Goal: Task Accomplishment & Management: Complete application form

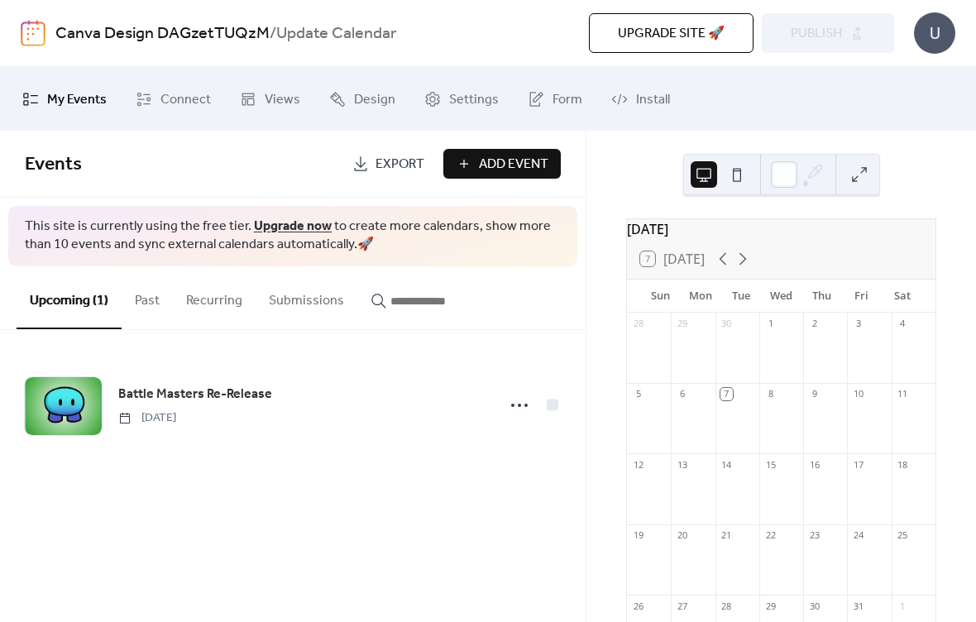
click at [275, 223] on link "Upgrade now" at bounding box center [293, 226] width 78 height 26
click at [480, 177] on button "Add Event" at bounding box center [501, 164] width 117 height 30
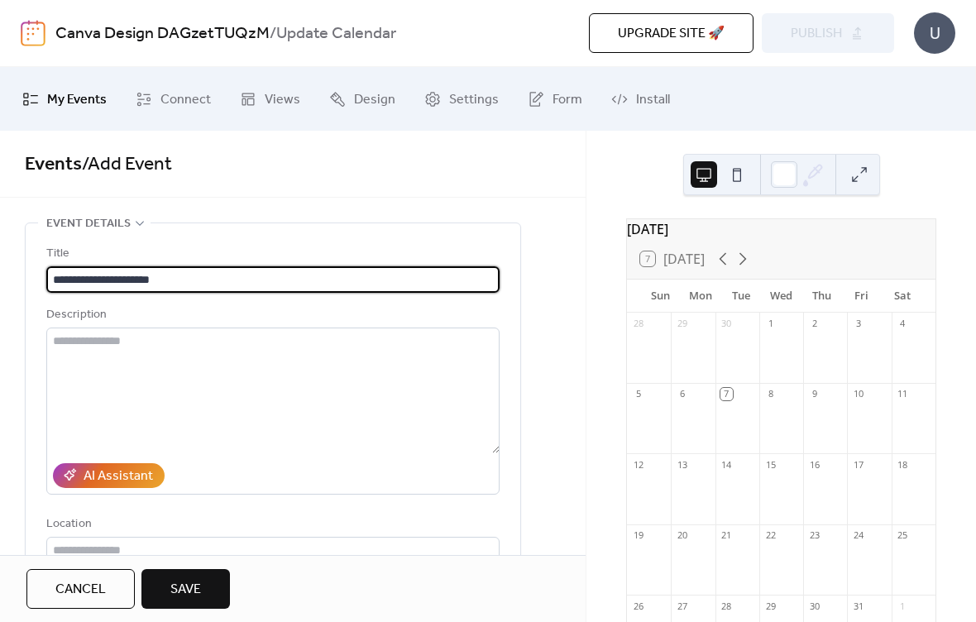
type input "**********"
click at [278, 313] on div "Description" at bounding box center [271, 315] width 450 height 20
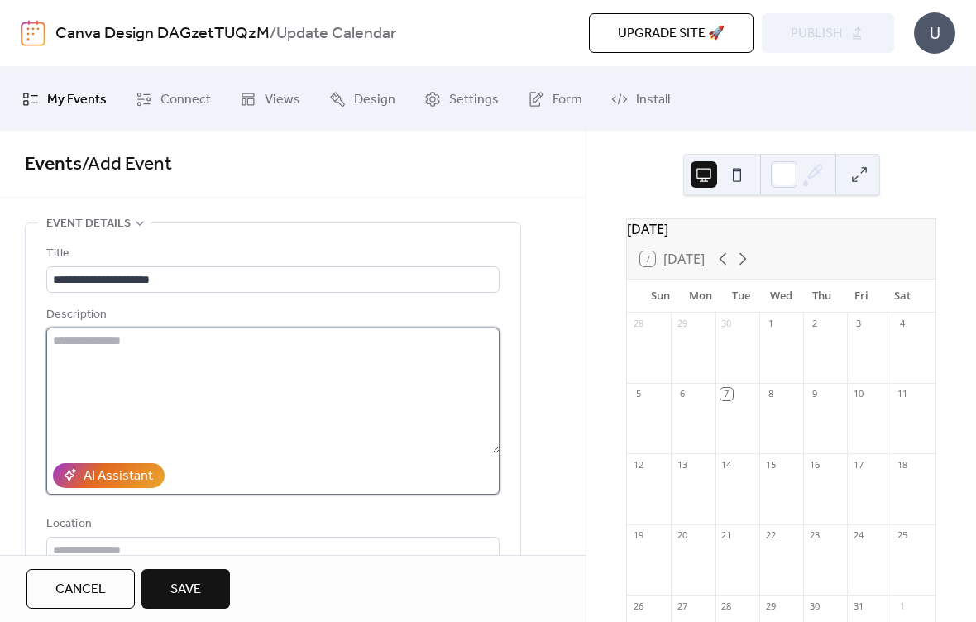
click at [298, 414] on textarea at bounding box center [272, 391] width 453 height 126
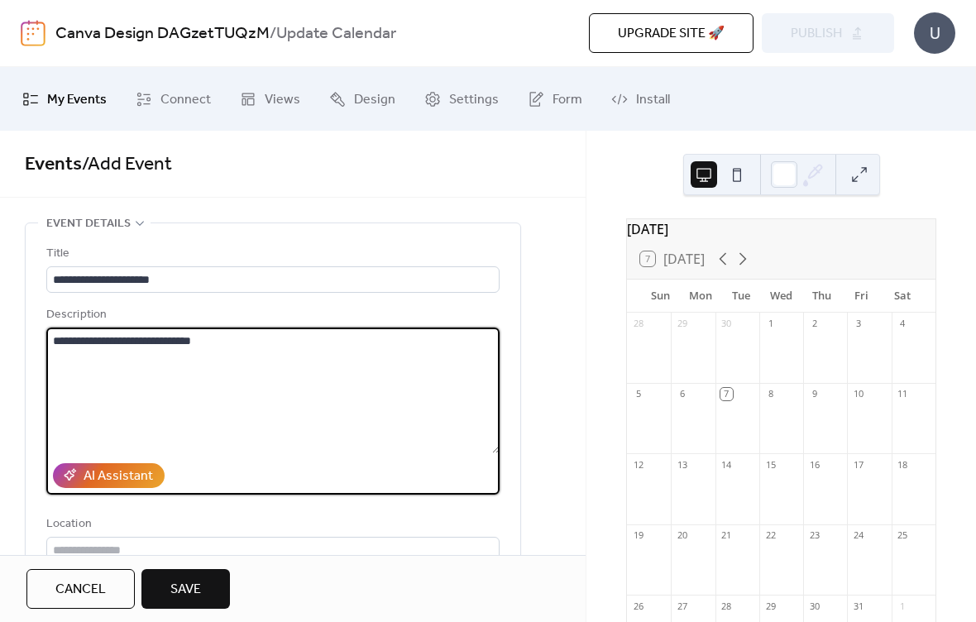
click at [84, 349] on textarea "**********" at bounding box center [272, 391] width 453 height 126
click at [332, 350] on textarea "**********" at bounding box center [272, 391] width 453 height 126
type textarea "**********"
click at [353, 313] on div "Description" at bounding box center [271, 315] width 450 height 20
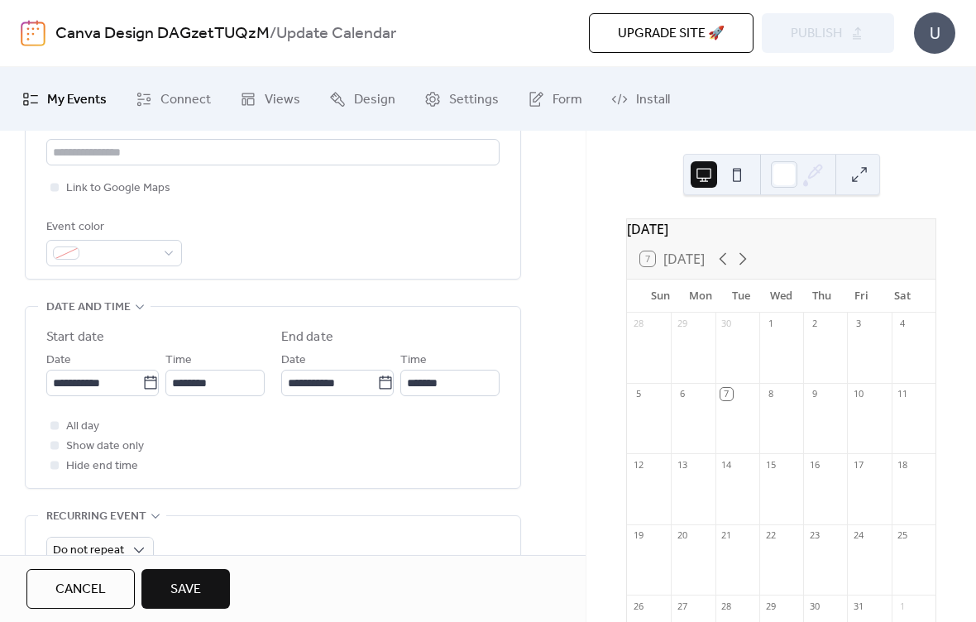
scroll to position [405, 0]
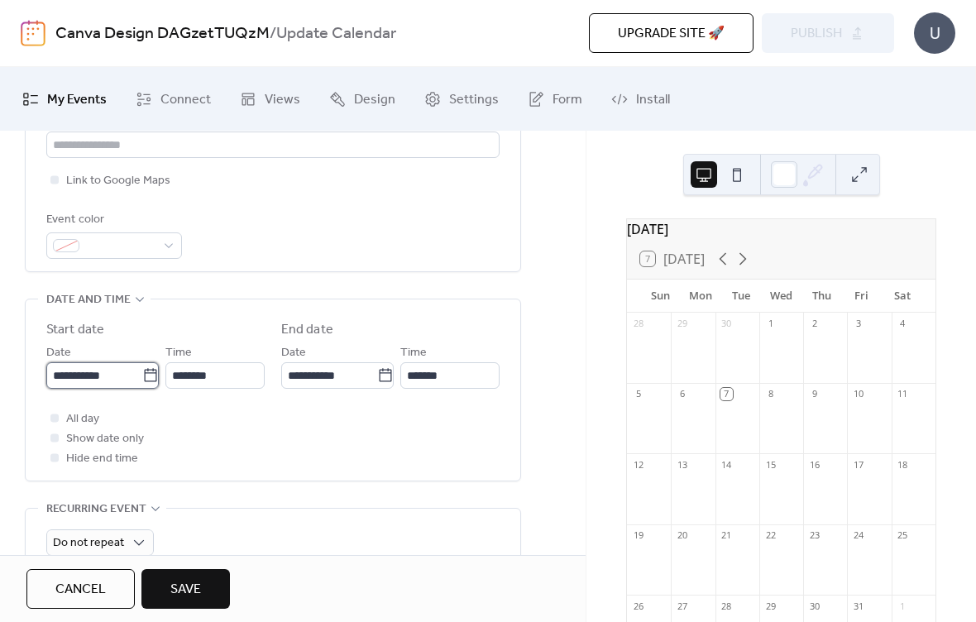
click at [74, 377] on input "**********" at bounding box center [94, 375] width 96 height 26
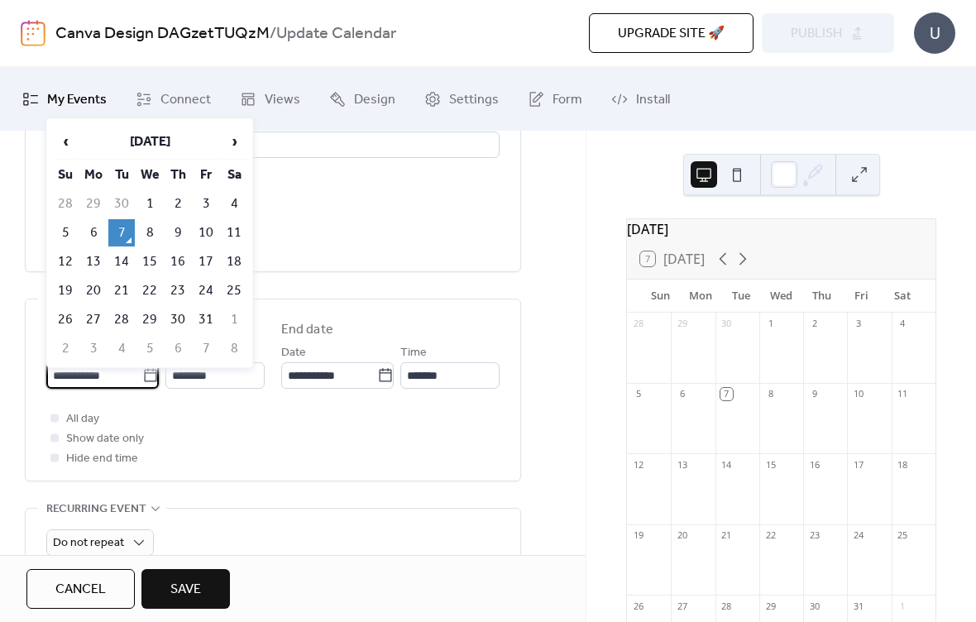
click at [59, 384] on input "**********" at bounding box center [94, 375] width 96 height 26
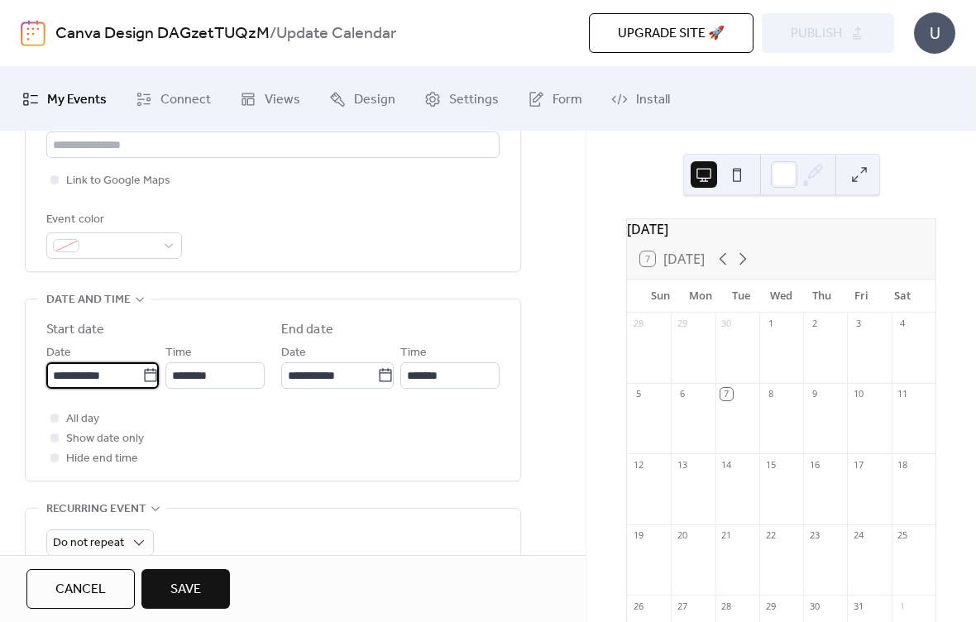
click at [62, 376] on input "**********" at bounding box center [94, 375] width 96 height 26
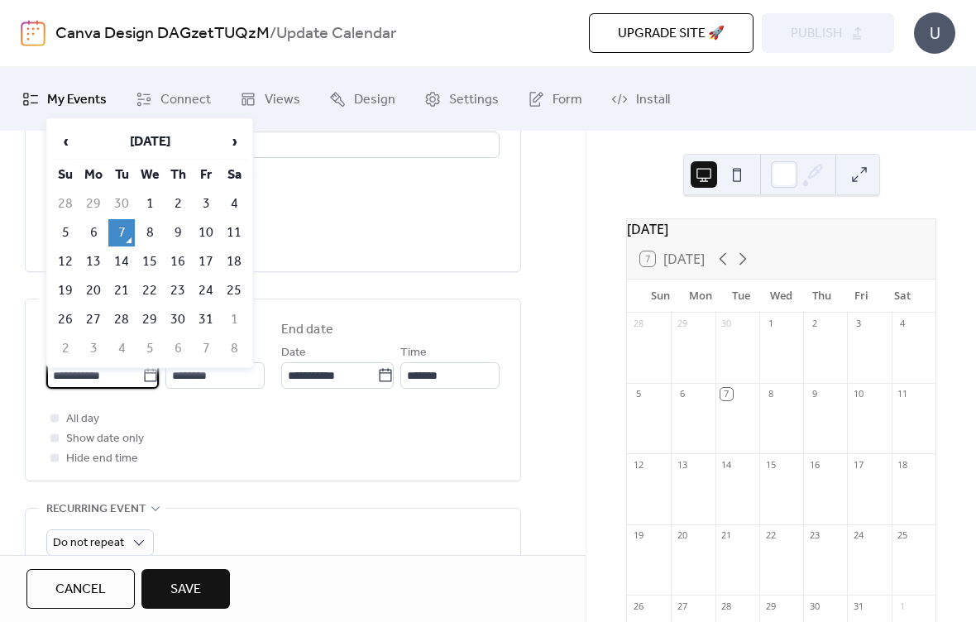
click at [65, 379] on input "**********" at bounding box center [94, 375] width 96 height 26
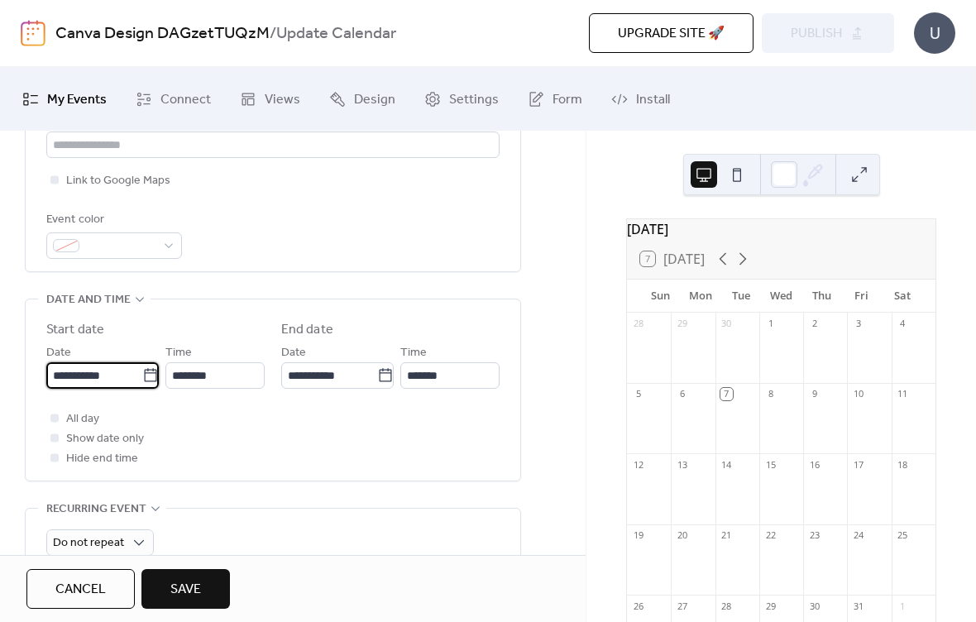
click at [71, 380] on input "**********" at bounding box center [94, 375] width 96 height 26
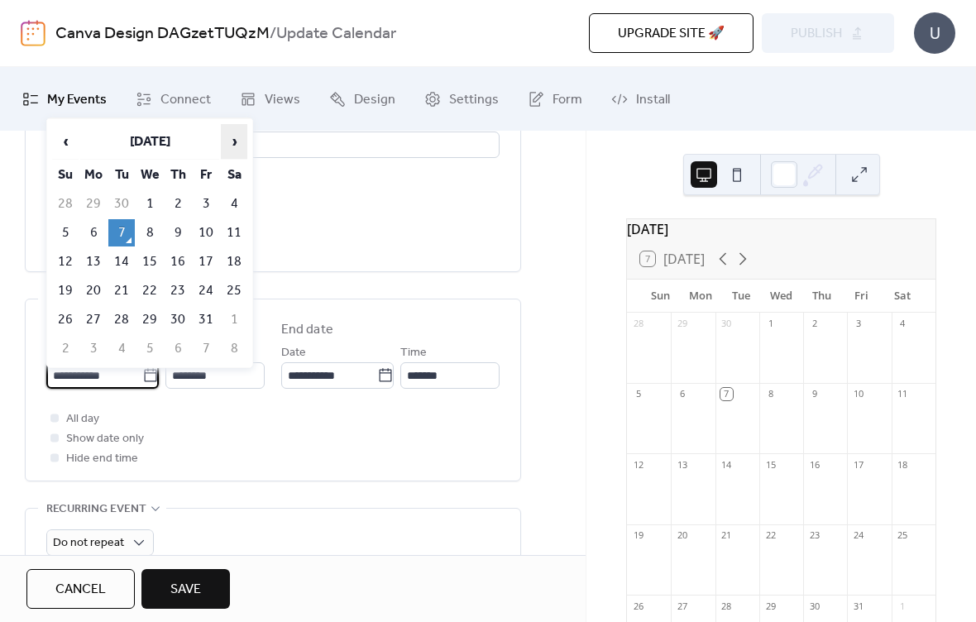
click at [228, 151] on span "›" at bounding box center [234, 141] width 25 height 33
click at [93, 291] on td "17" at bounding box center [93, 290] width 26 height 27
type input "**********"
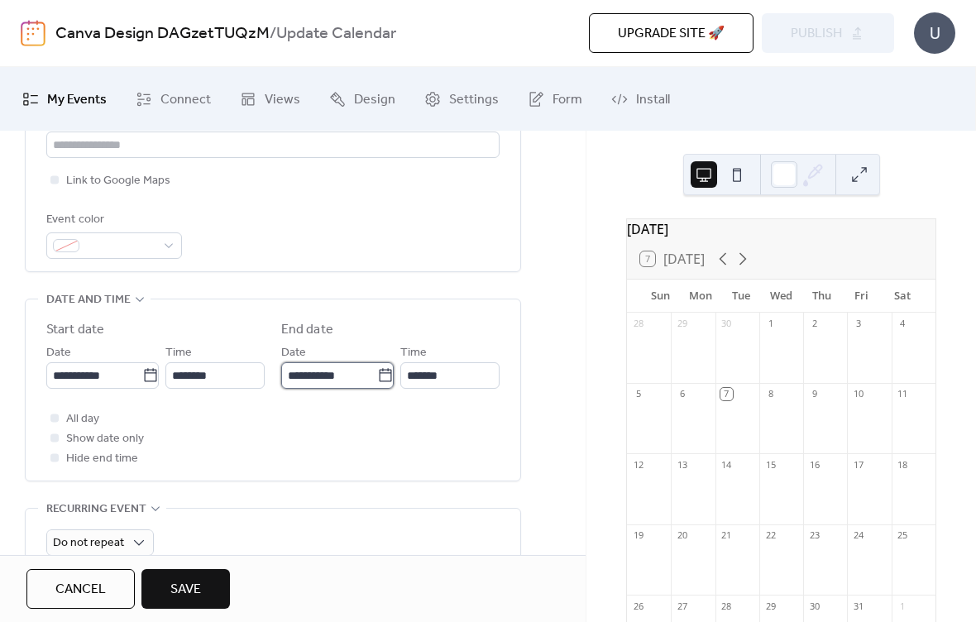
click at [325, 383] on input "**********" at bounding box center [329, 375] width 96 height 26
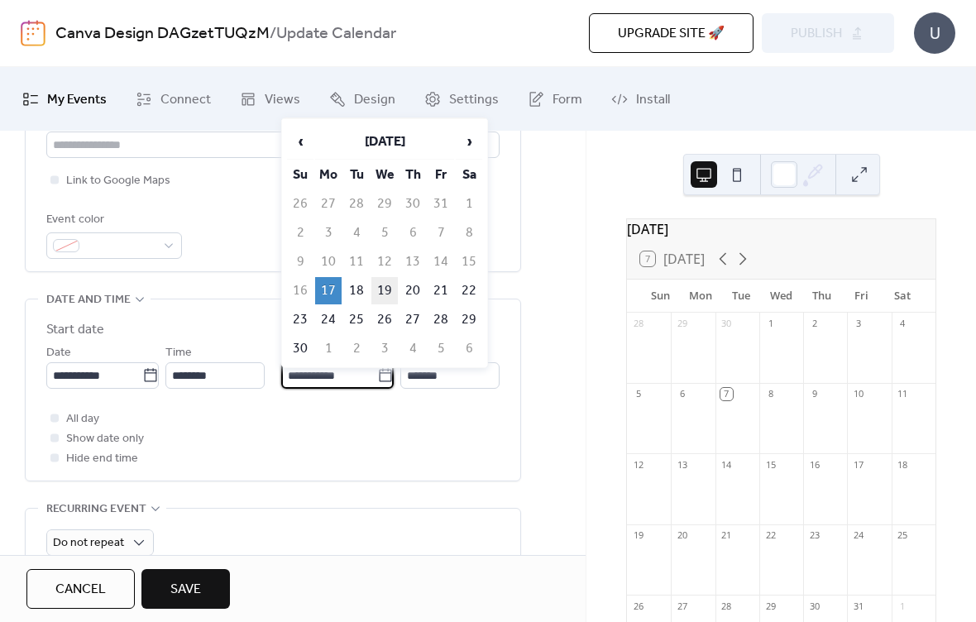
click at [388, 287] on td "19" at bounding box center [384, 290] width 26 height 27
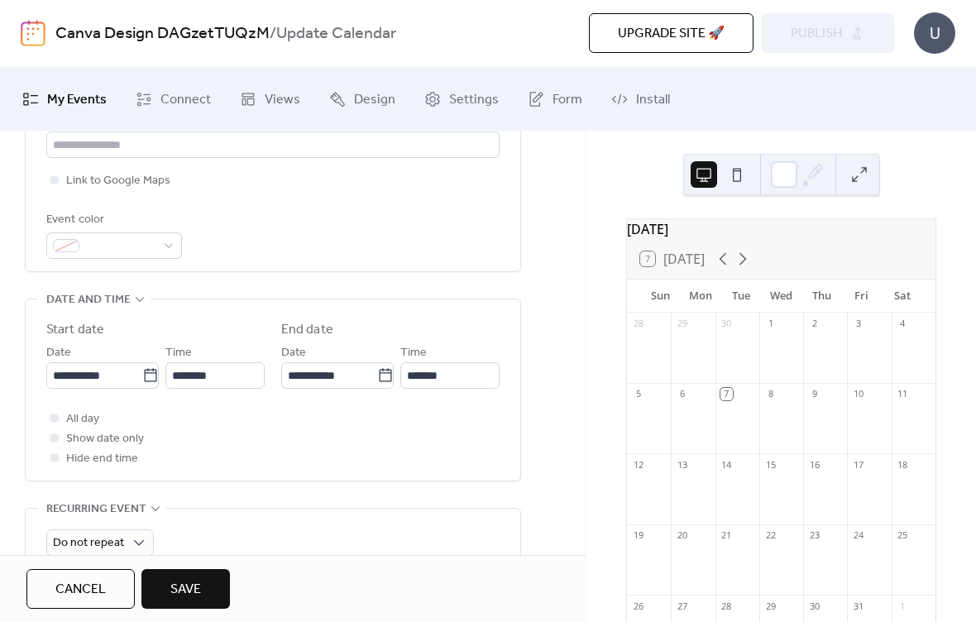
type input "**********"
click at [118, 448] on span "Show date only" at bounding box center [105, 439] width 78 height 20
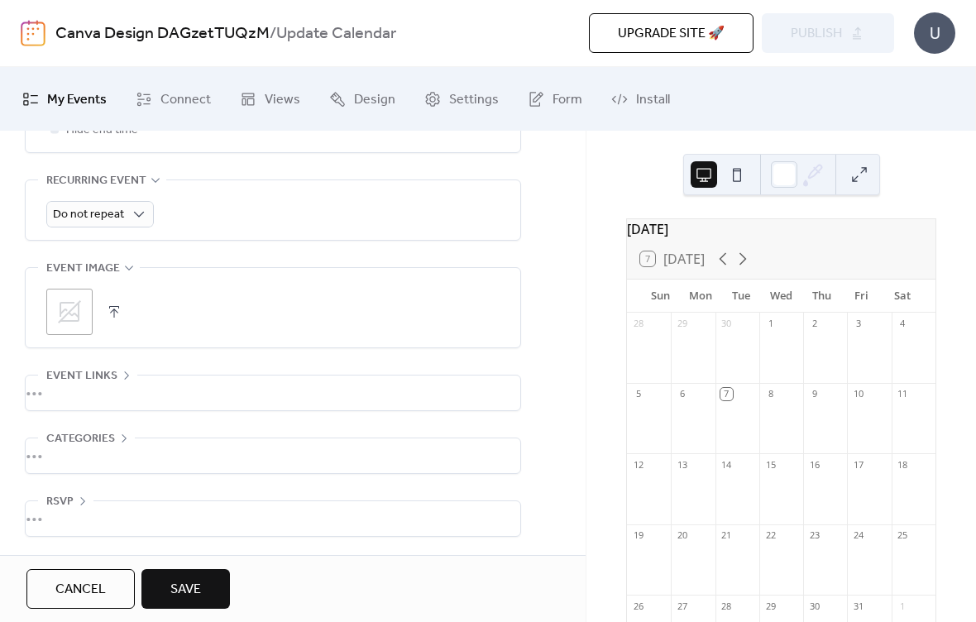
scroll to position [738, 0]
click at [75, 314] on icon at bounding box center [69, 312] width 26 height 26
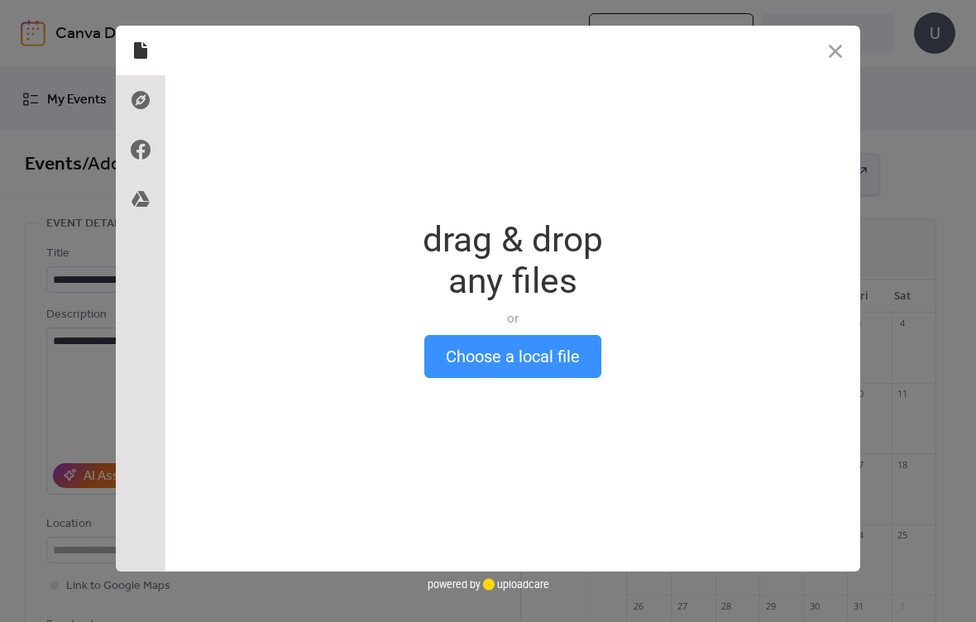
click at [468, 366] on button "Choose a local file" at bounding box center [512, 356] width 177 height 43
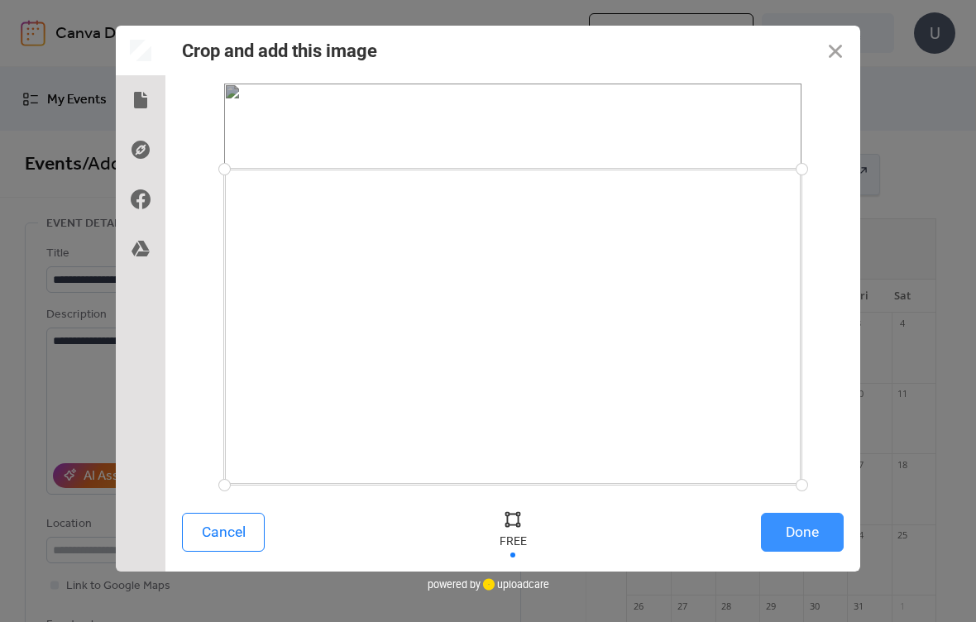
click at [768, 544] on button "Done" at bounding box center [802, 532] width 83 height 39
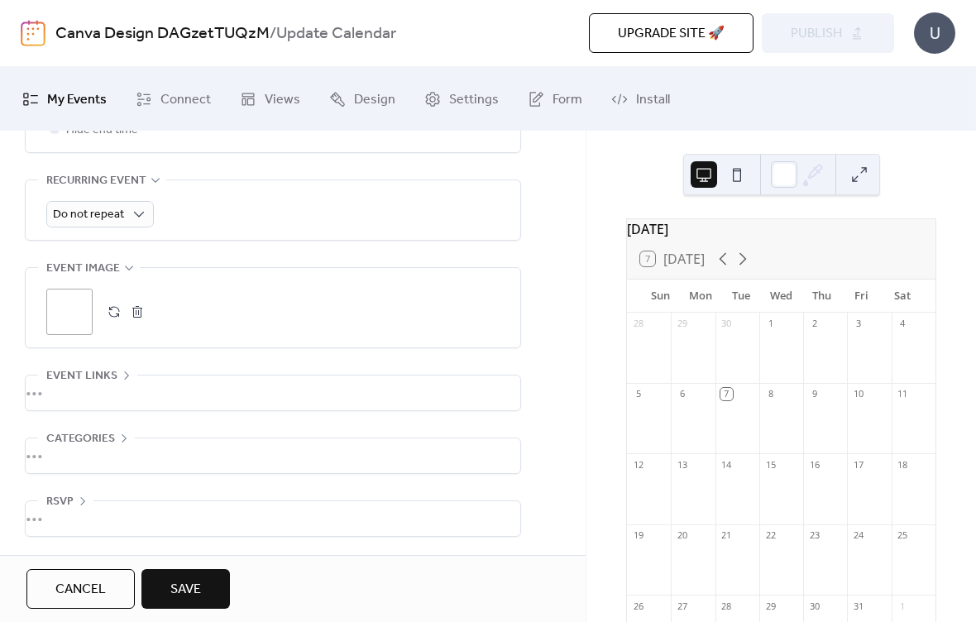
scroll to position [747, 0]
click at [196, 581] on span "Save" at bounding box center [185, 590] width 31 height 20
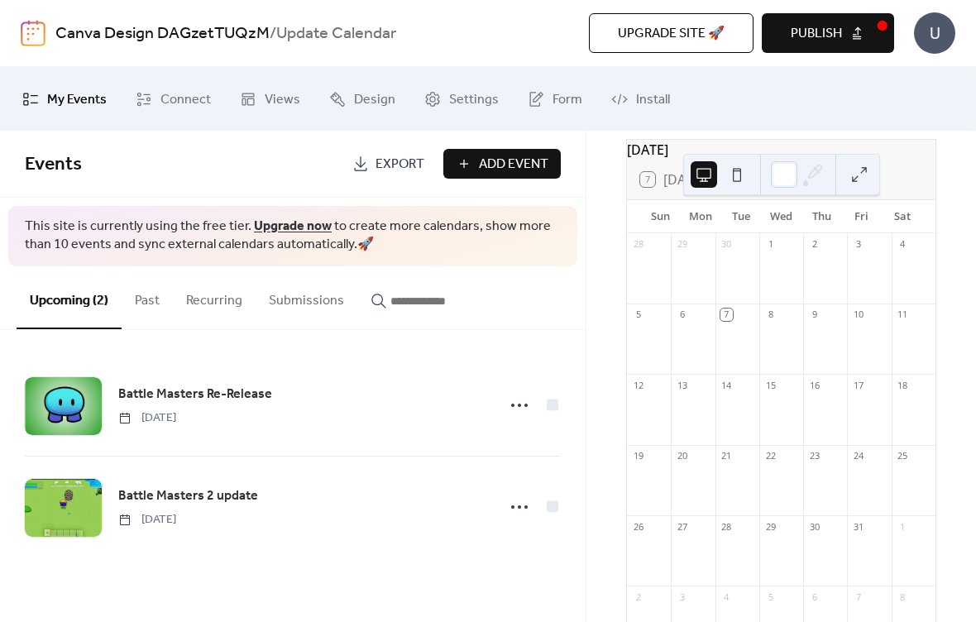
scroll to position [45, 0]
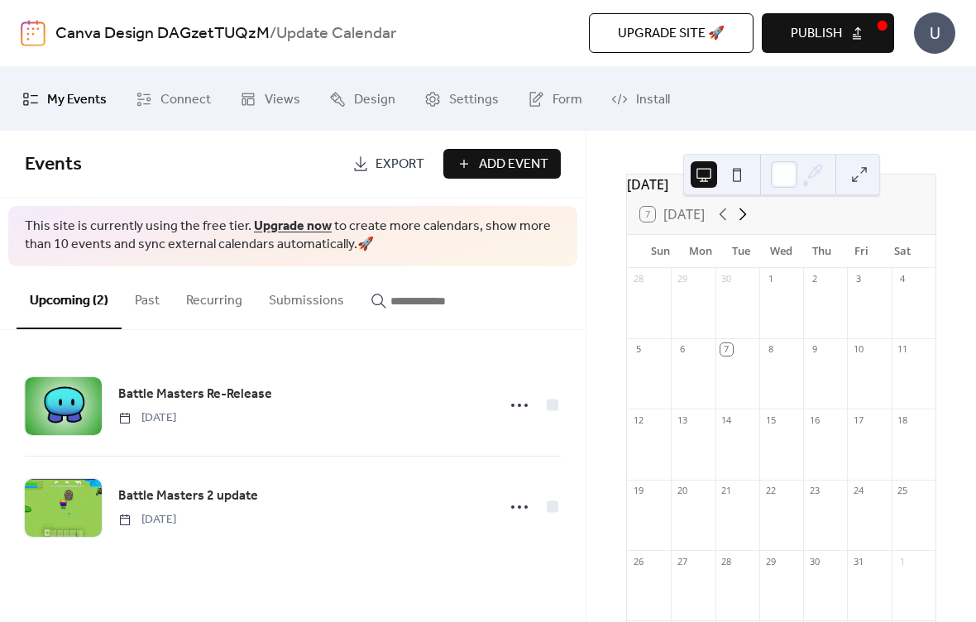
click at [753, 217] on icon at bounding box center [743, 214] width 20 height 20
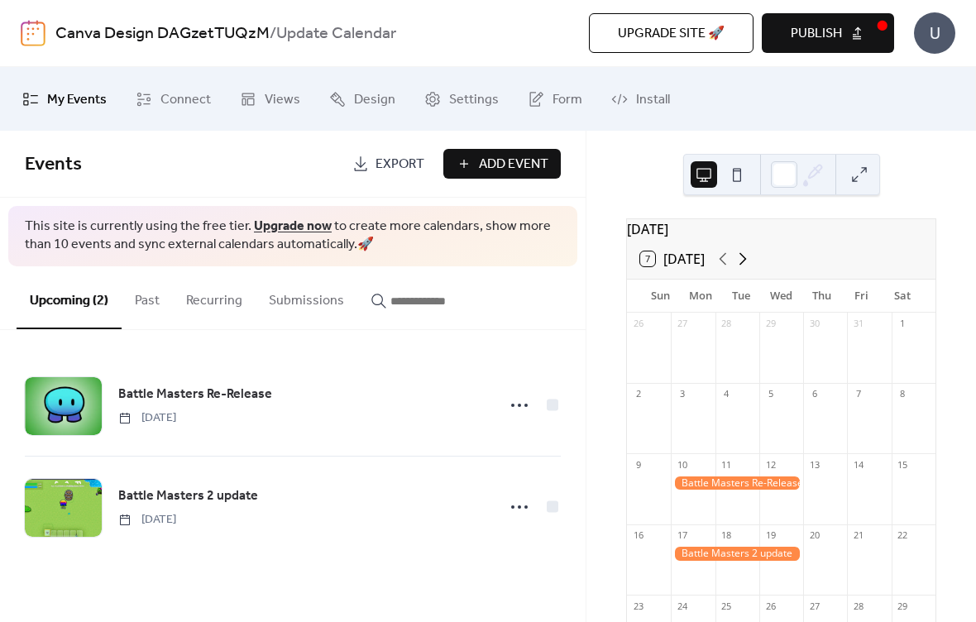
scroll to position [0, 0]
click at [731, 269] on icon at bounding box center [723, 259] width 20 height 20
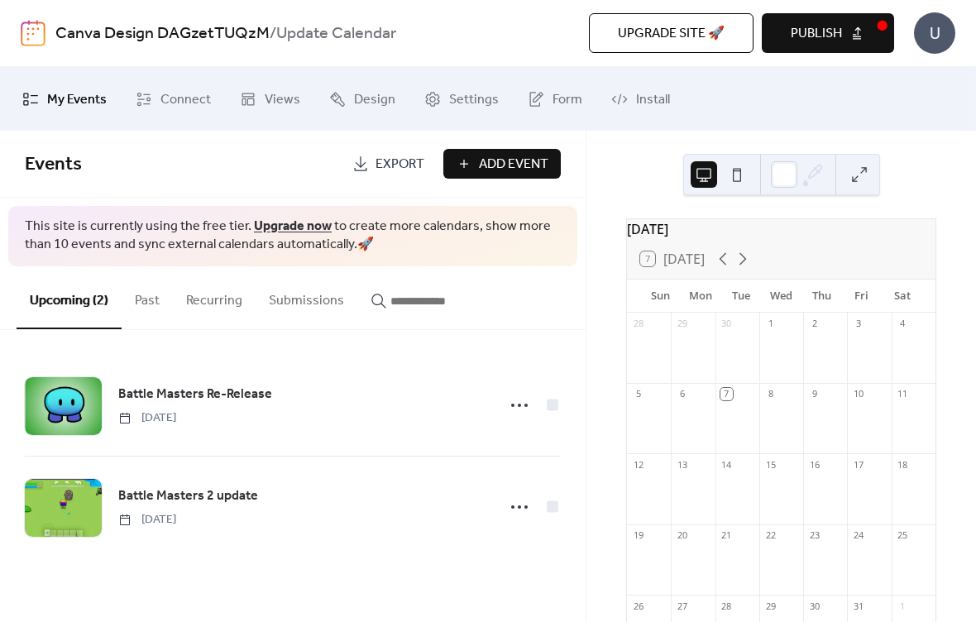
click at [506, 160] on span "Add Event" at bounding box center [513, 165] width 69 height 20
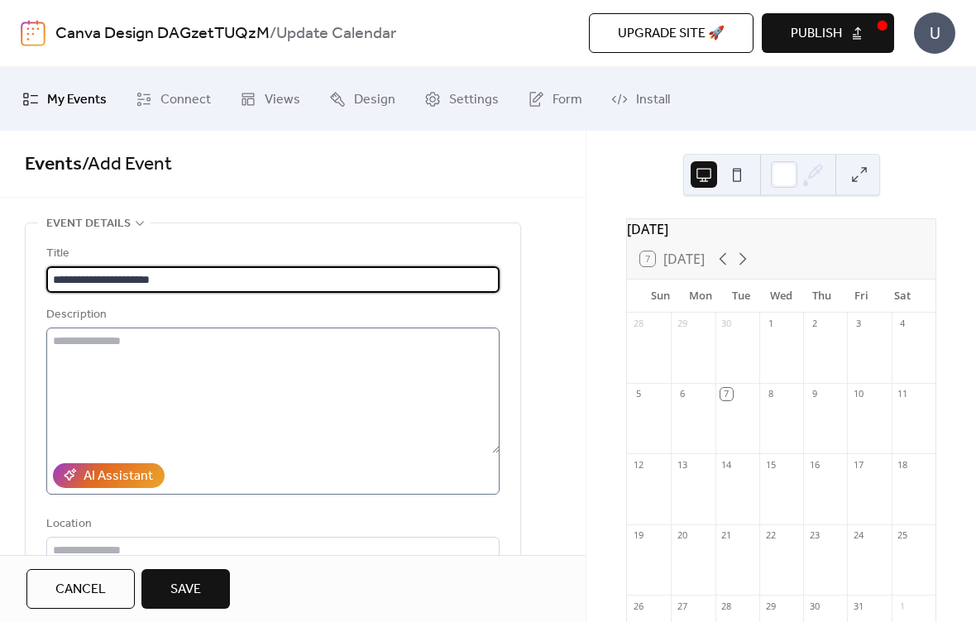
type input "**********"
click at [264, 412] on textarea at bounding box center [272, 391] width 453 height 126
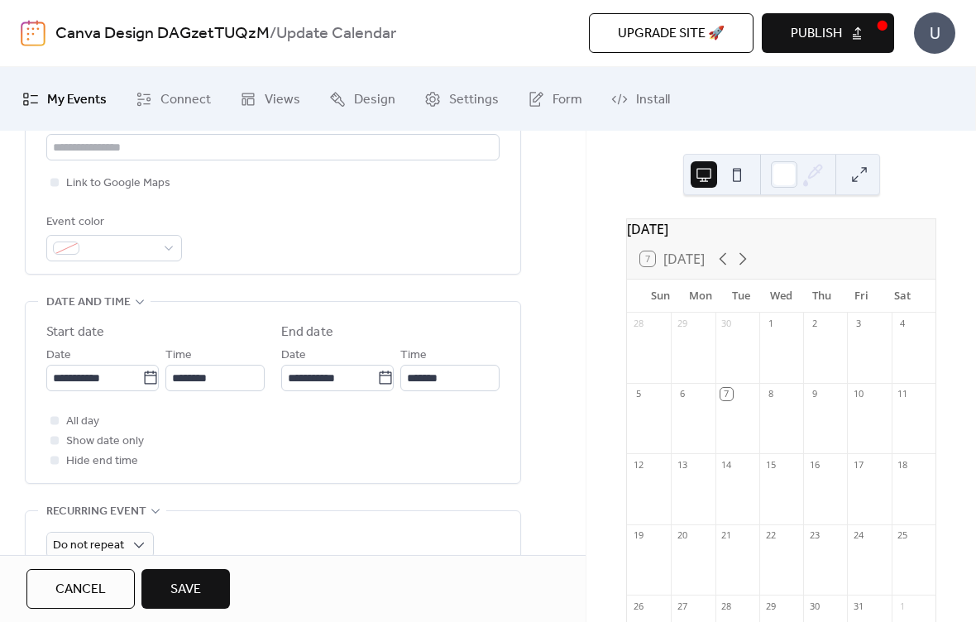
scroll to position [401, 0]
type textarea "**********"
click at [65, 388] on input "**********" at bounding box center [94, 379] width 96 height 26
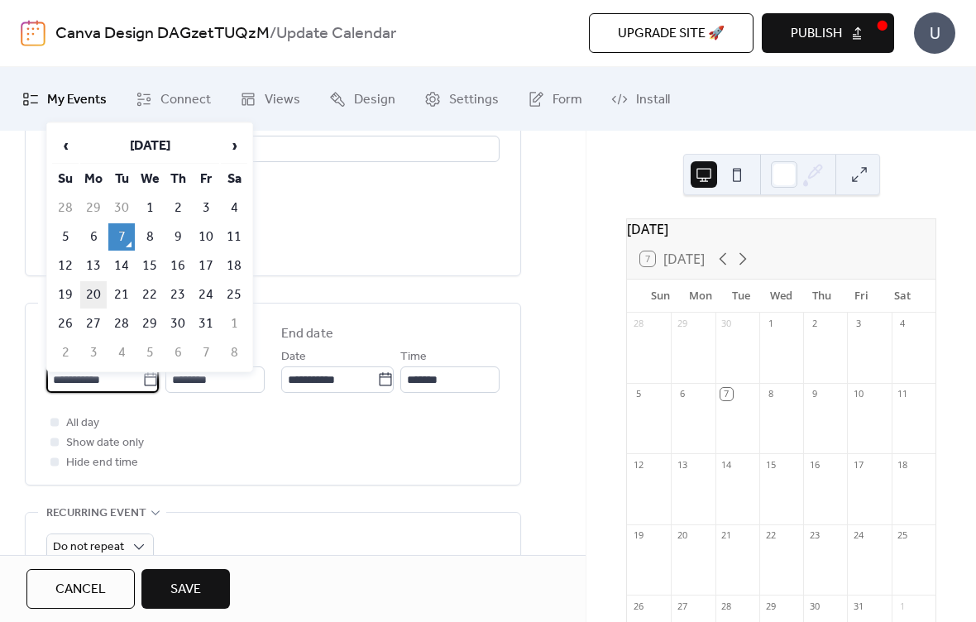
click at [92, 296] on td "20" at bounding box center [93, 294] width 26 height 27
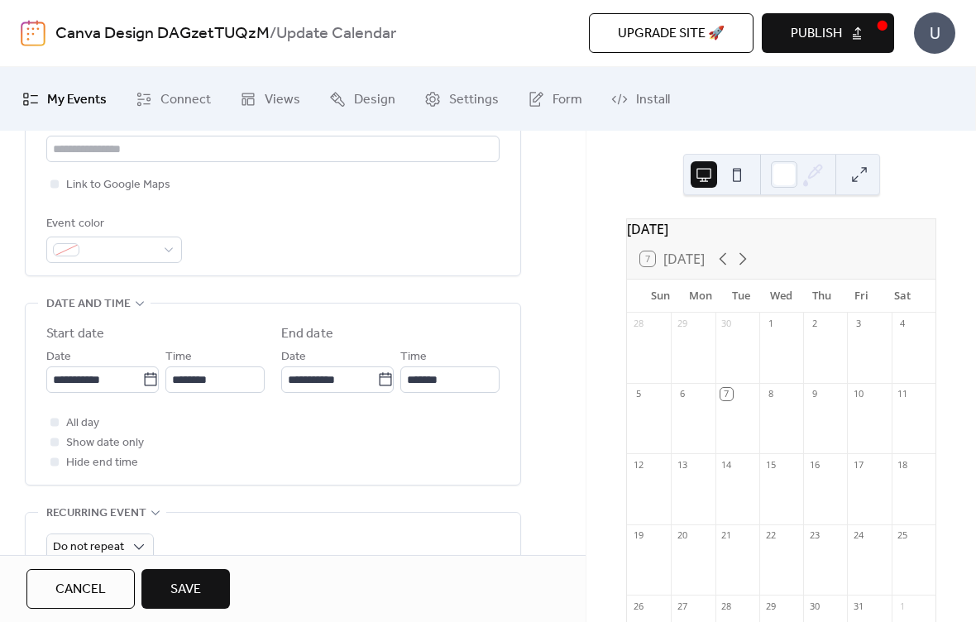
type input "**********"
click at [322, 393] on input "**********" at bounding box center [329, 379] width 96 height 26
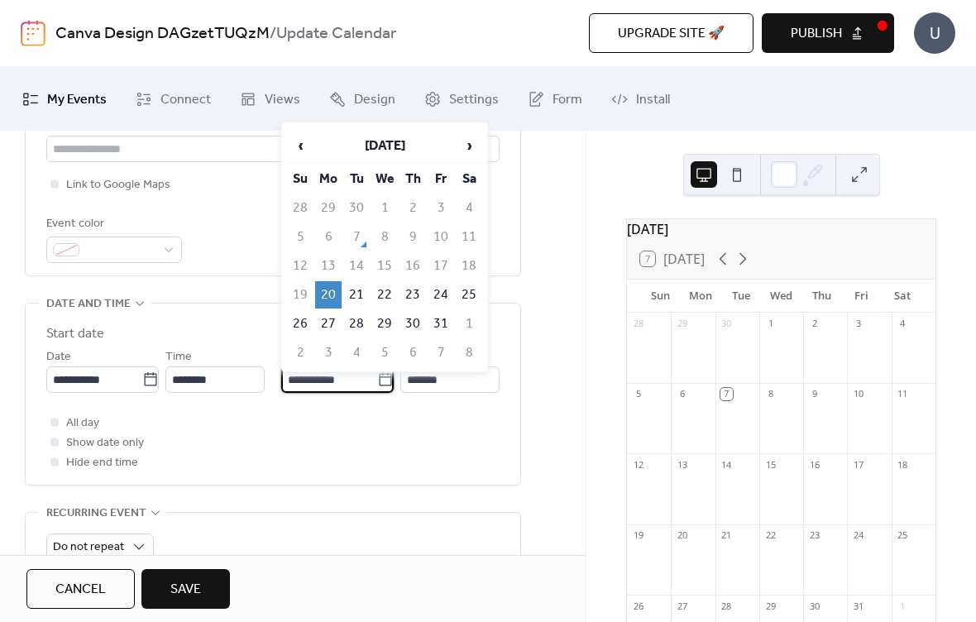
click at [328, 295] on td "20" at bounding box center [328, 294] width 26 height 27
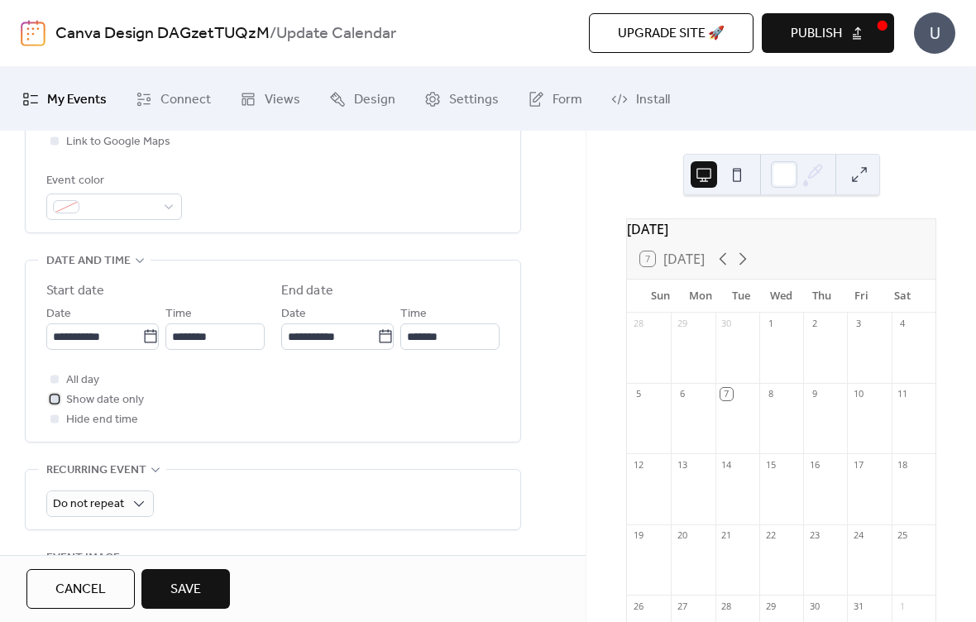
click at [103, 405] on span "Show date only" at bounding box center [105, 400] width 78 height 20
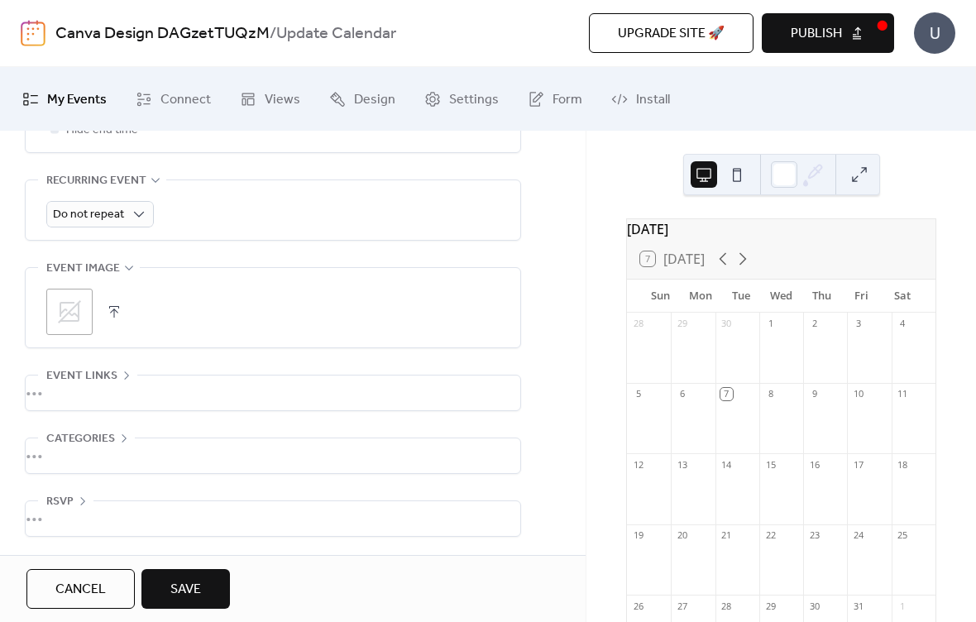
scroll to position [747, 0]
click at [71, 299] on icon at bounding box center [69, 312] width 26 height 26
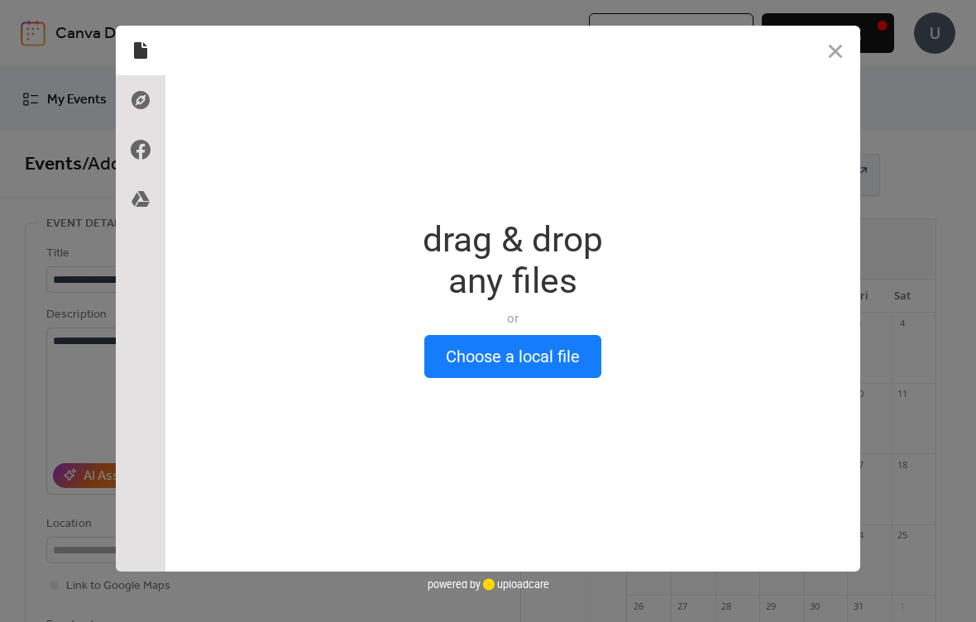
scroll to position [0, 0]
click at [471, 348] on button "Choose a local file" at bounding box center [512, 356] width 177 height 43
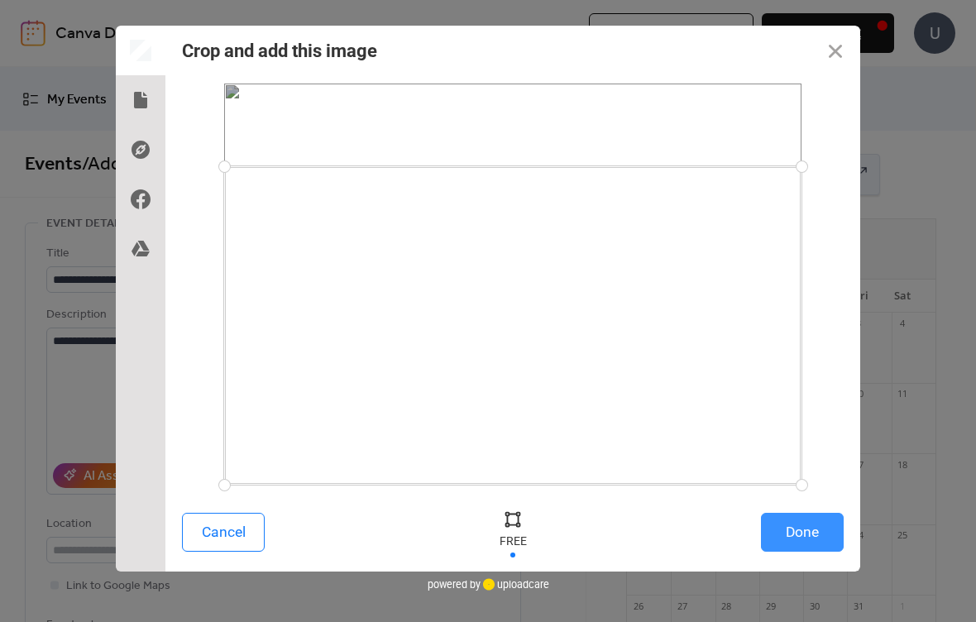
click at [774, 537] on button "Done" at bounding box center [802, 532] width 83 height 39
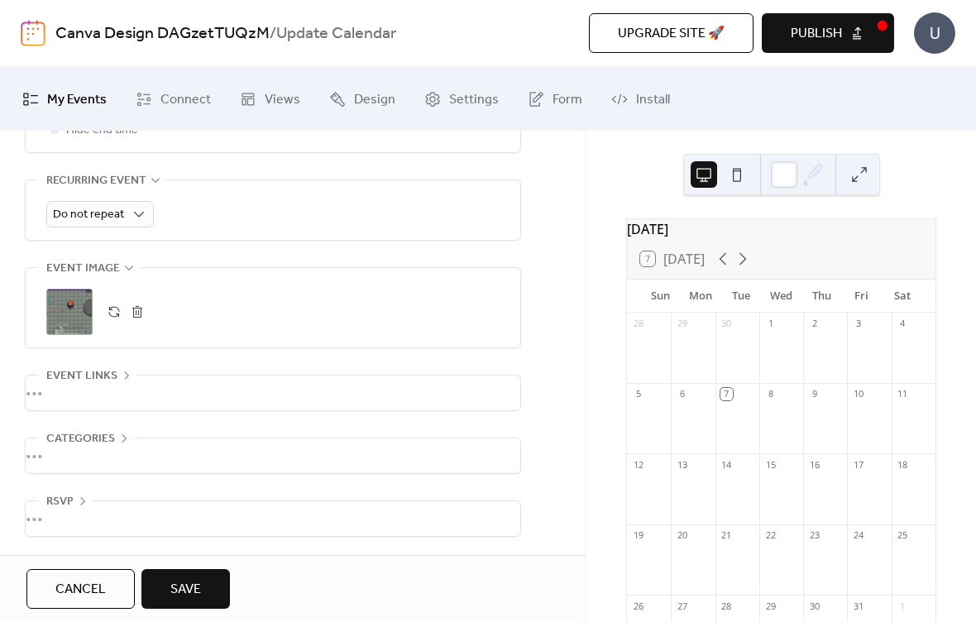
scroll to position [745, 0]
click at [215, 598] on button "Save" at bounding box center [185, 589] width 89 height 40
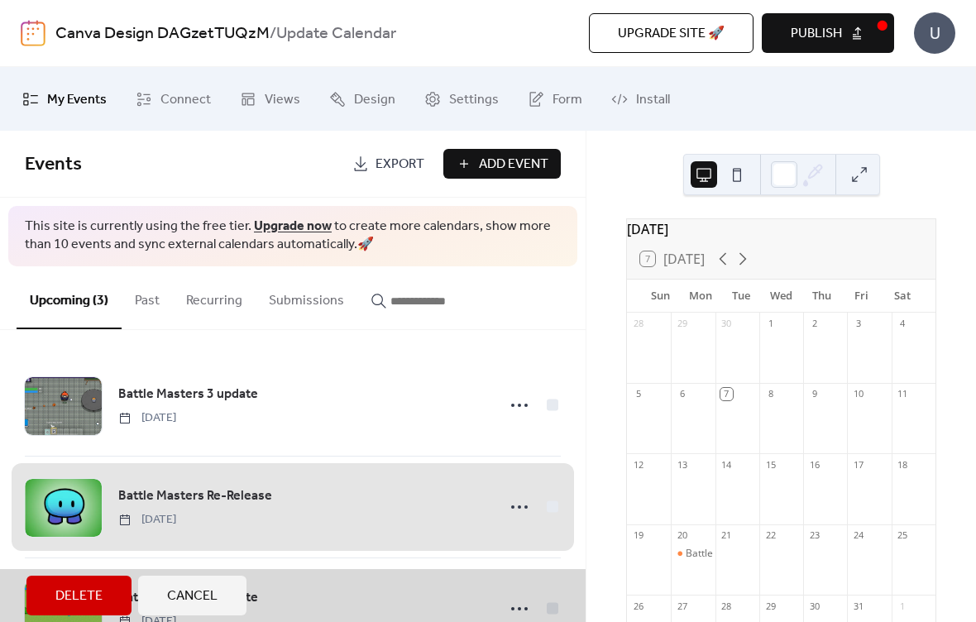
click at [416, 340] on div "Battle Masters 3 update Monday, October 20, 2025 Battle Masters Re-Release Mond…" at bounding box center [293, 476] width 586 height 292
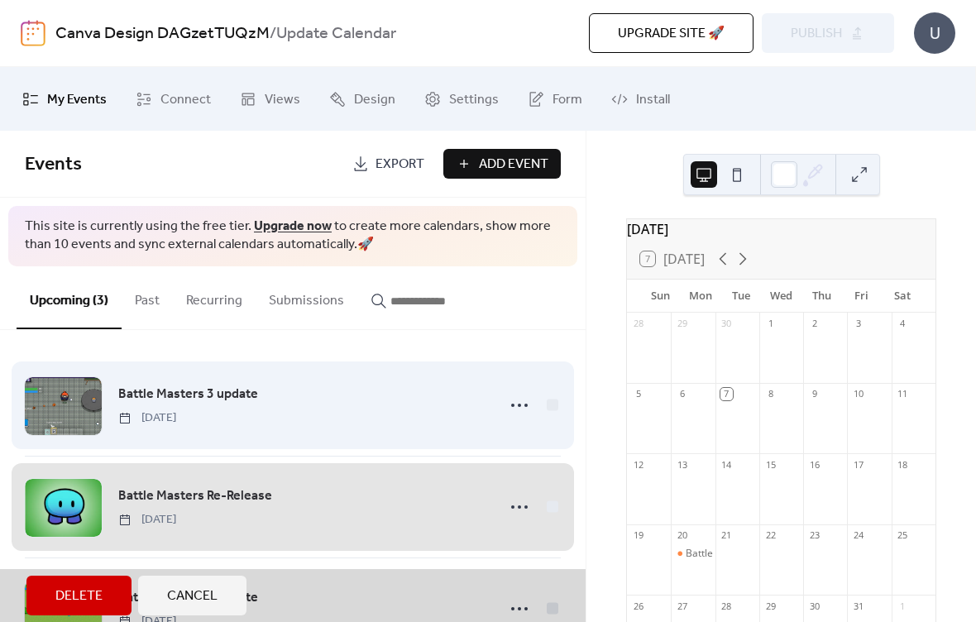
click at [257, 356] on span "Battle Masters 3 update [DATE]" at bounding box center [293, 405] width 536 height 101
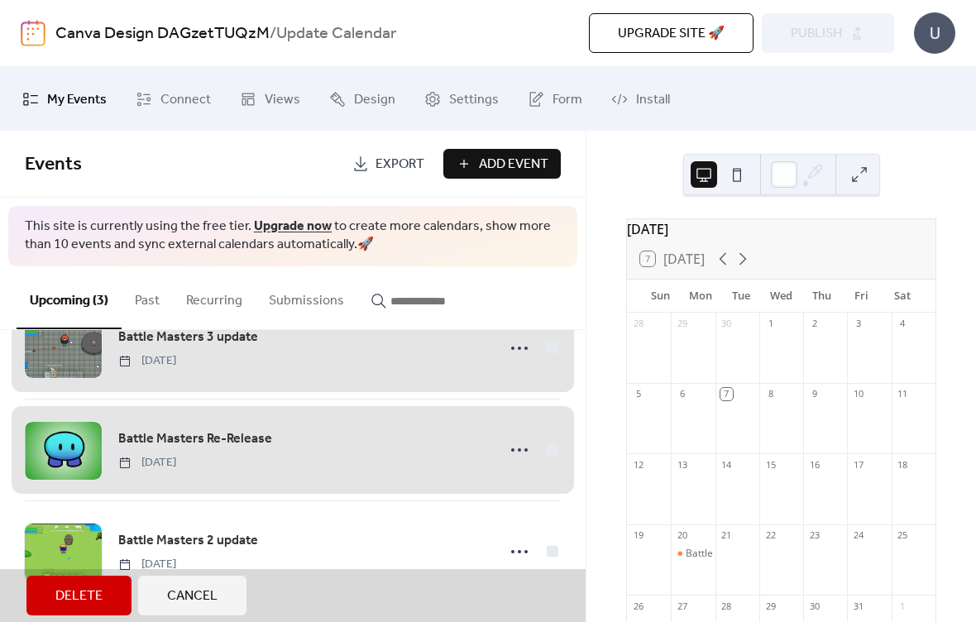
click at [211, 581] on button "Cancel" at bounding box center [192, 596] width 108 height 40
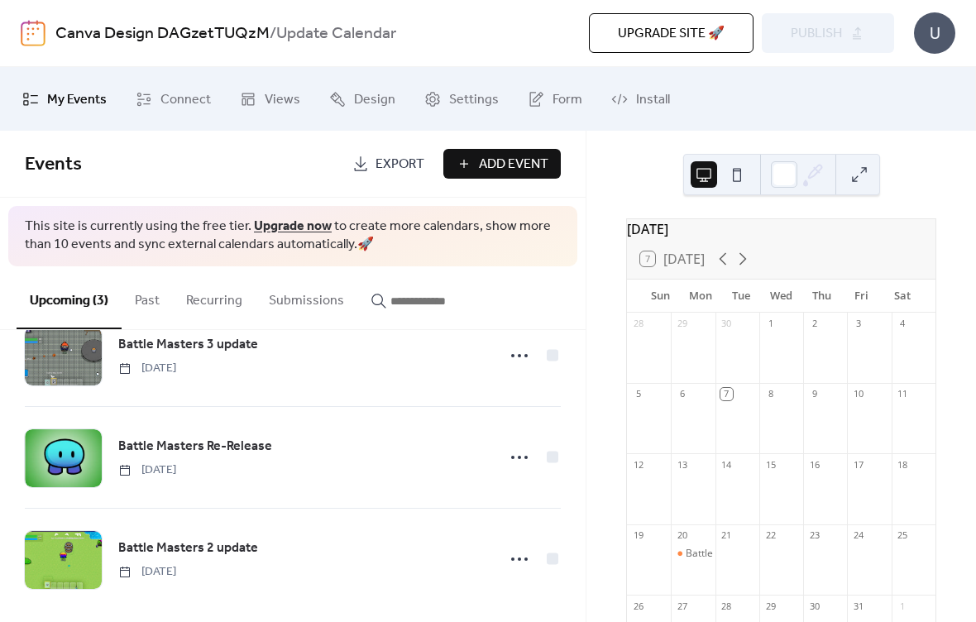
scroll to position [49, 0]
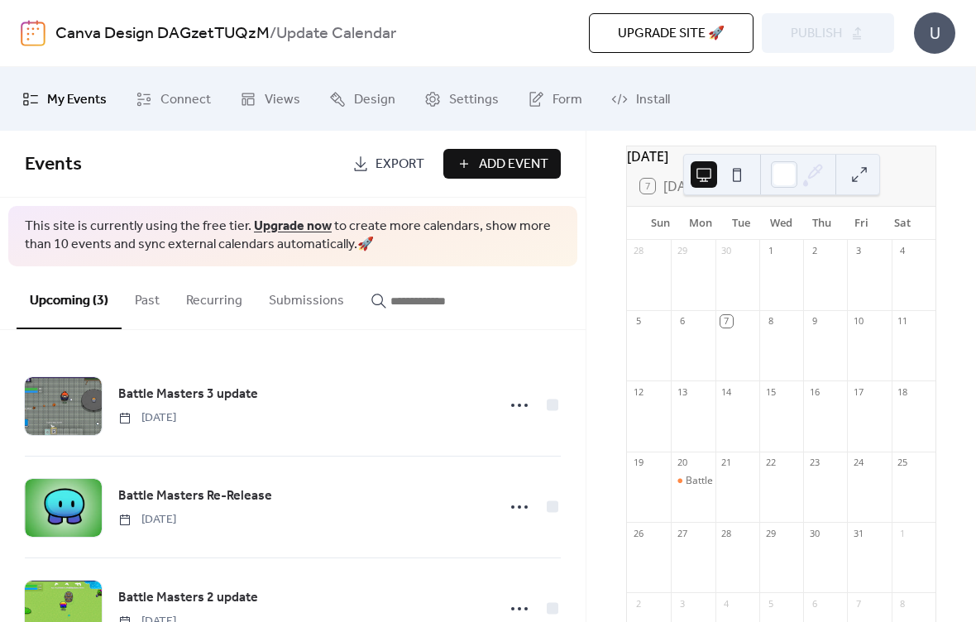
scroll to position [71, 0]
click at [732, 176] on button at bounding box center [737, 174] width 26 height 26
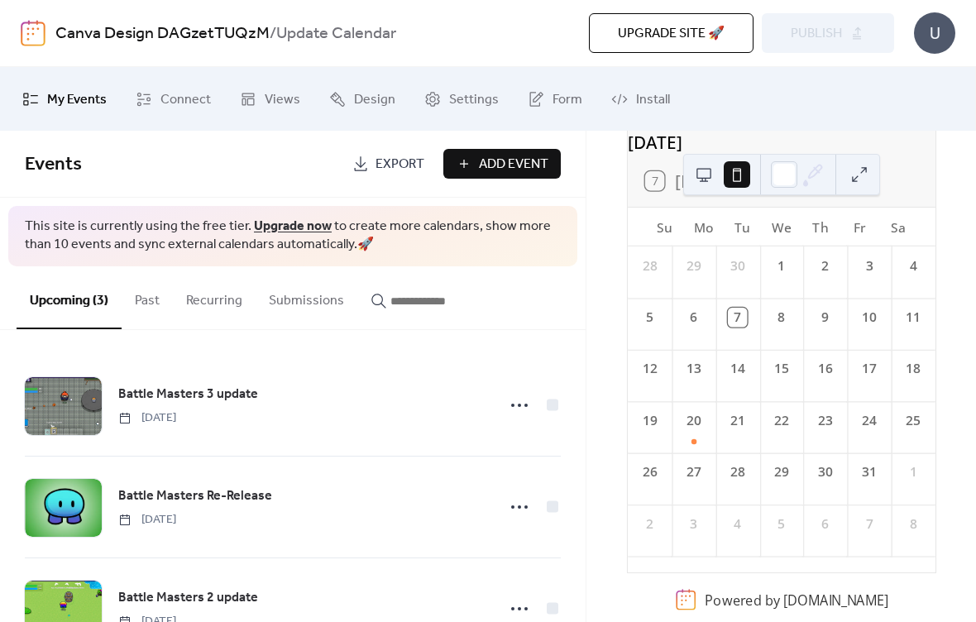
scroll to position [101, 0]
click at [715, 426] on div "20" at bounding box center [694, 426] width 44 height 51
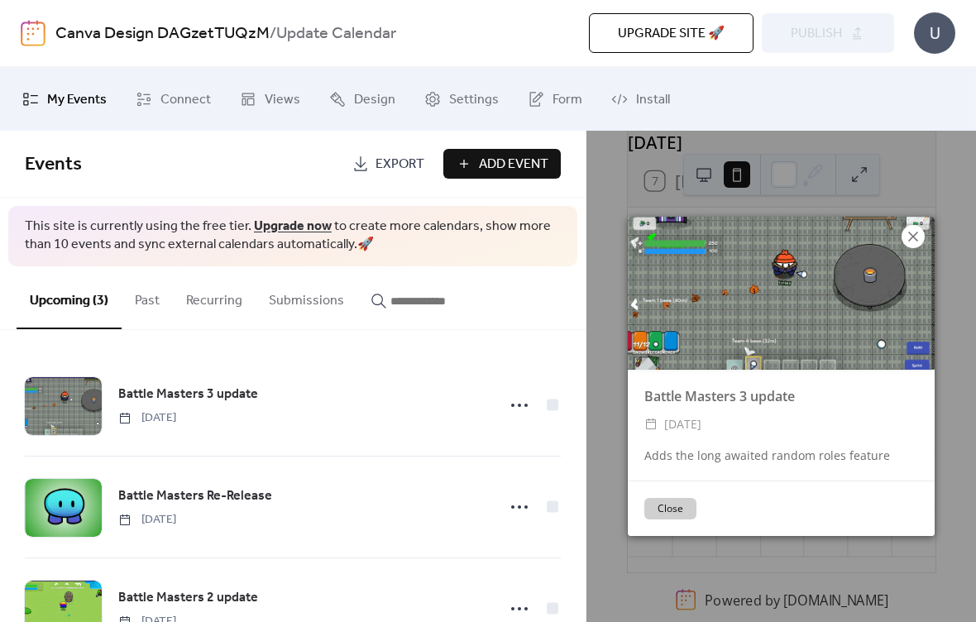
click at [912, 231] on icon at bounding box center [913, 237] width 20 height 20
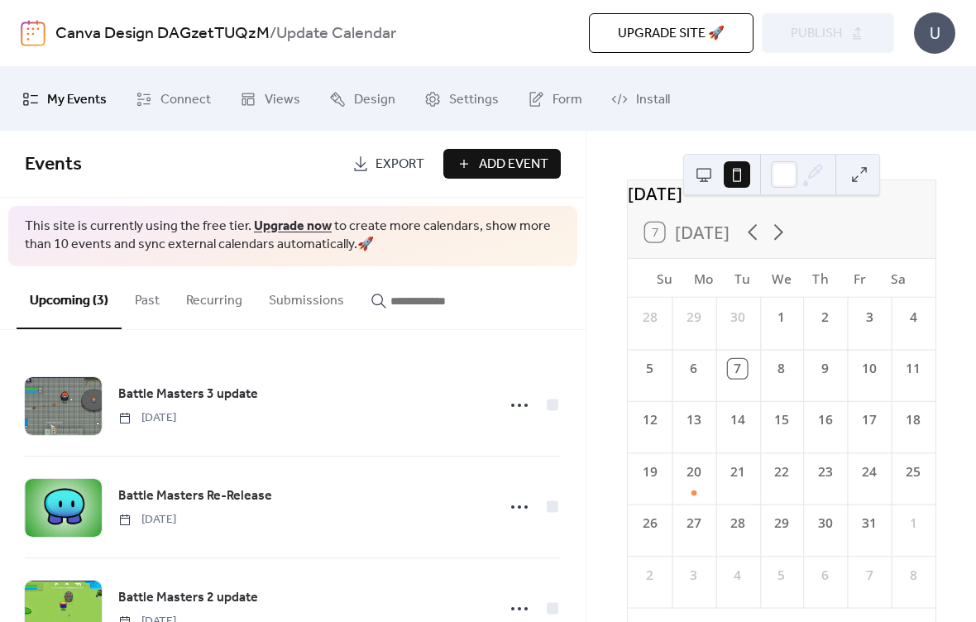
scroll to position [36, 0]
click at [783, 247] on icon at bounding box center [778, 235] width 26 height 26
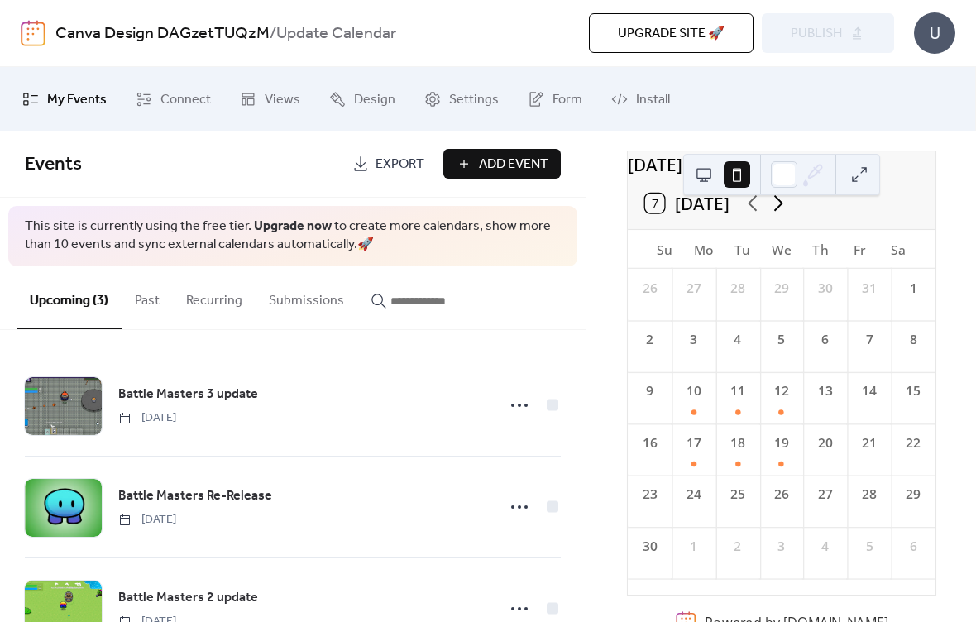
scroll to position [67, 0]
click at [710, 421] on div "10" at bounding box center [694, 398] width 44 height 51
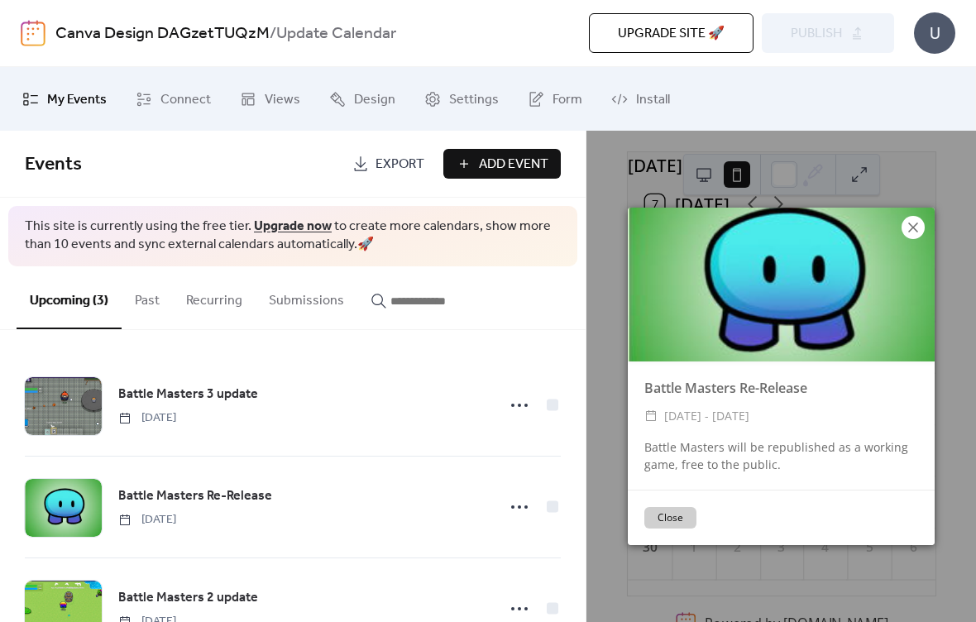
click at [915, 232] on icon at bounding box center [913, 228] width 20 height 20
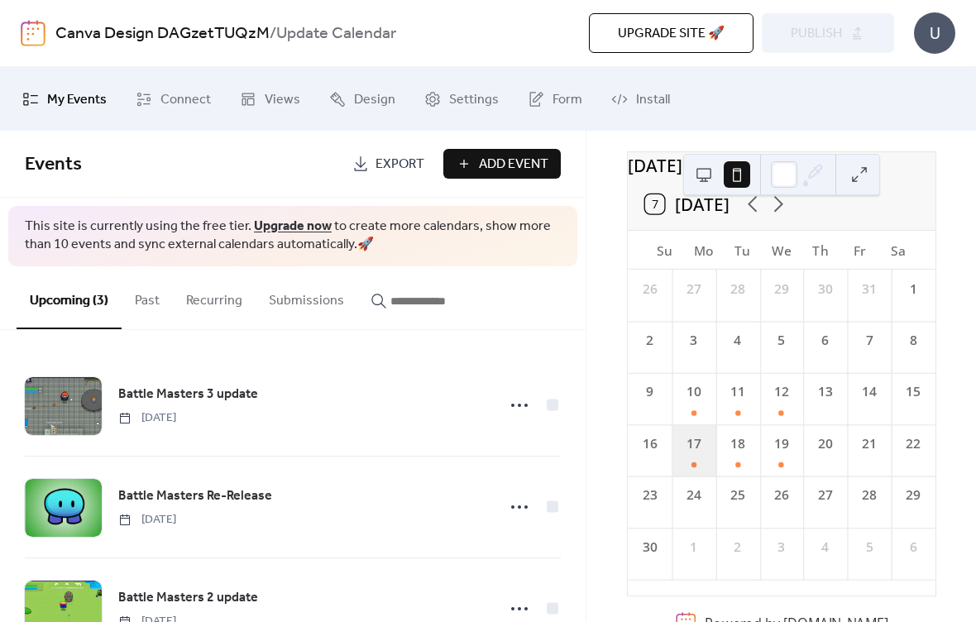
click at [701, 475] on div "17" at bounding box center [694, 449] width 44 height 51
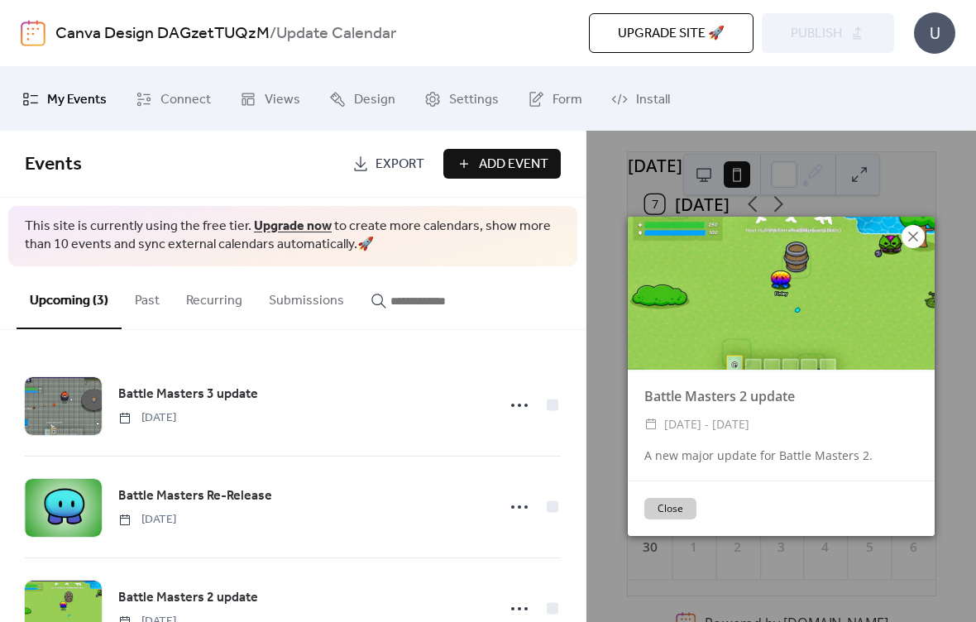
click at [916, 232] on icon at bounding box center [913, 237] width 20 height 20
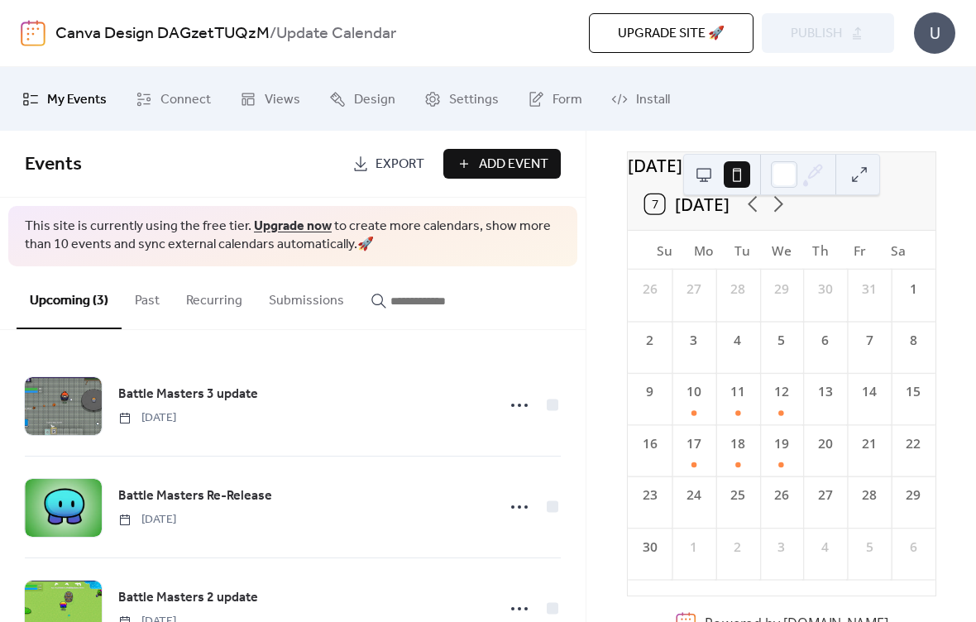
click at [704, 179] on button at bounding box center [704, 174] width 26 height 26
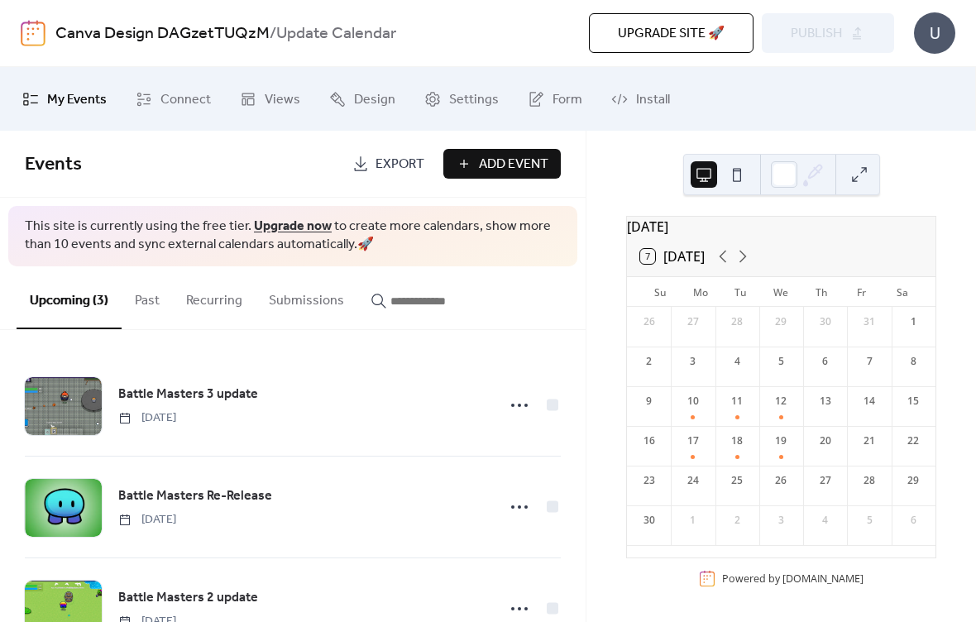
scroll to position [12, 0]
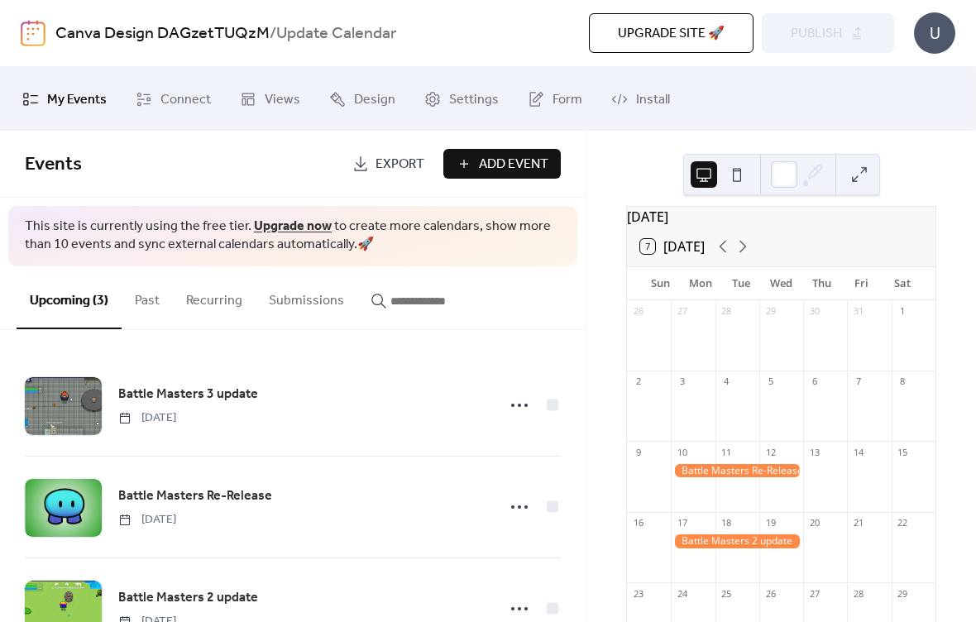
click at [715, 477] on div at bounding box center [737, 471] width 132 height 14
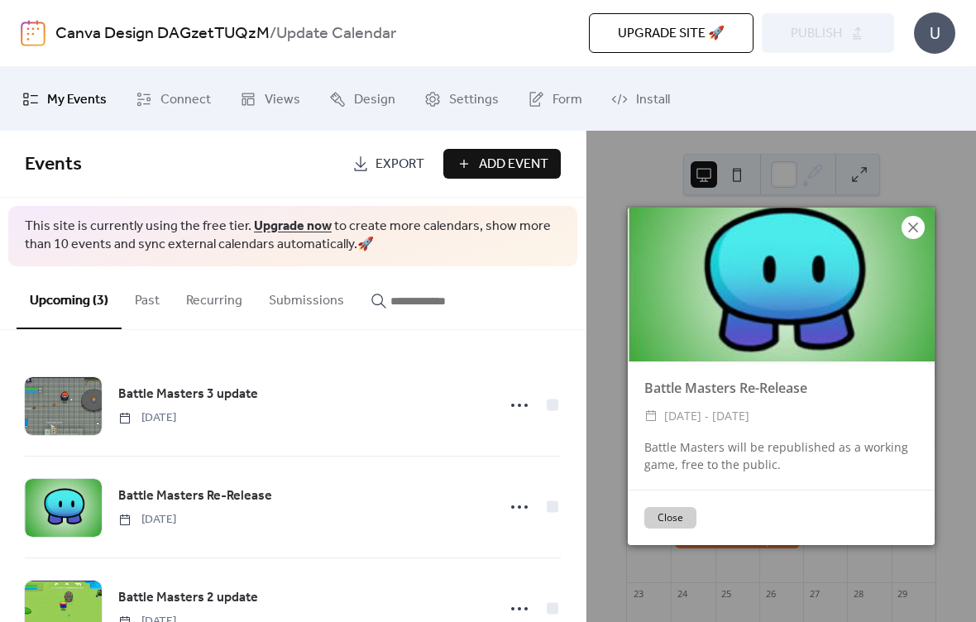
click at [915, 230] on icon at bounding box center [913, 227] width 10 height 10
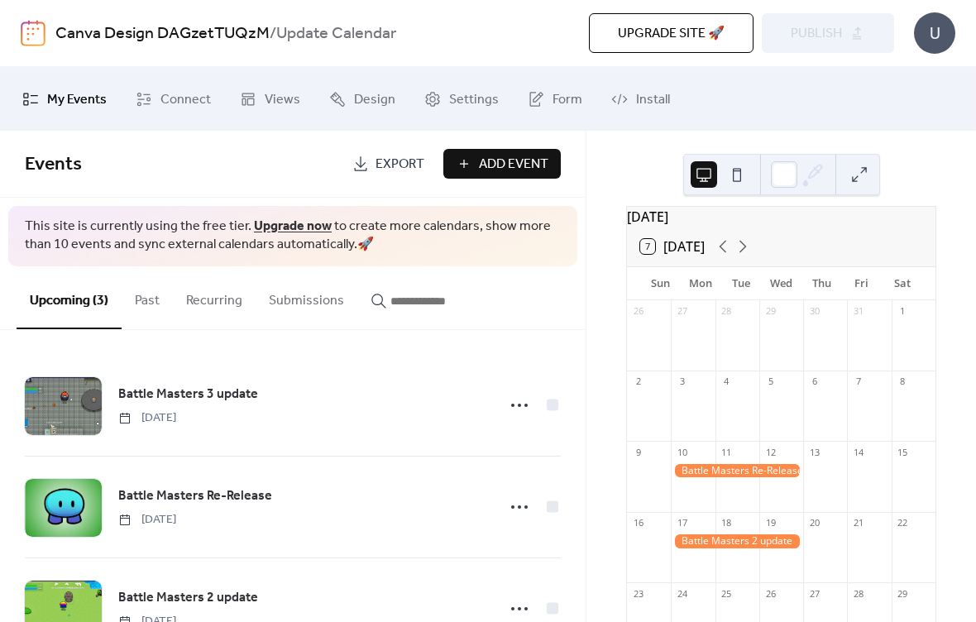
click at [754, 548] on div at bounding box center [737, 541] width 132 height 14
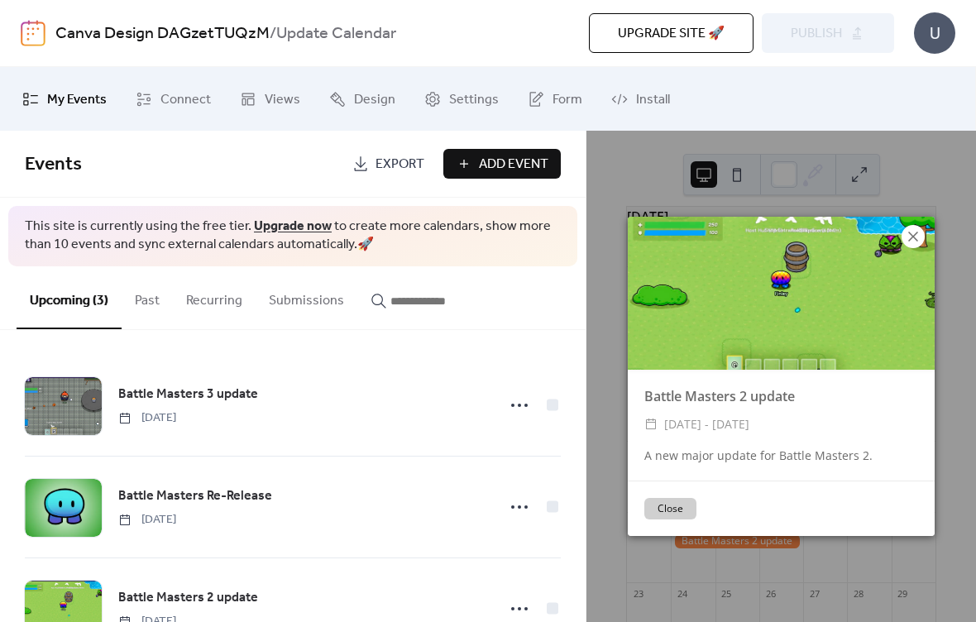
click at [910, 235] on icon at bounding box center [913, 237] width 20 height 20
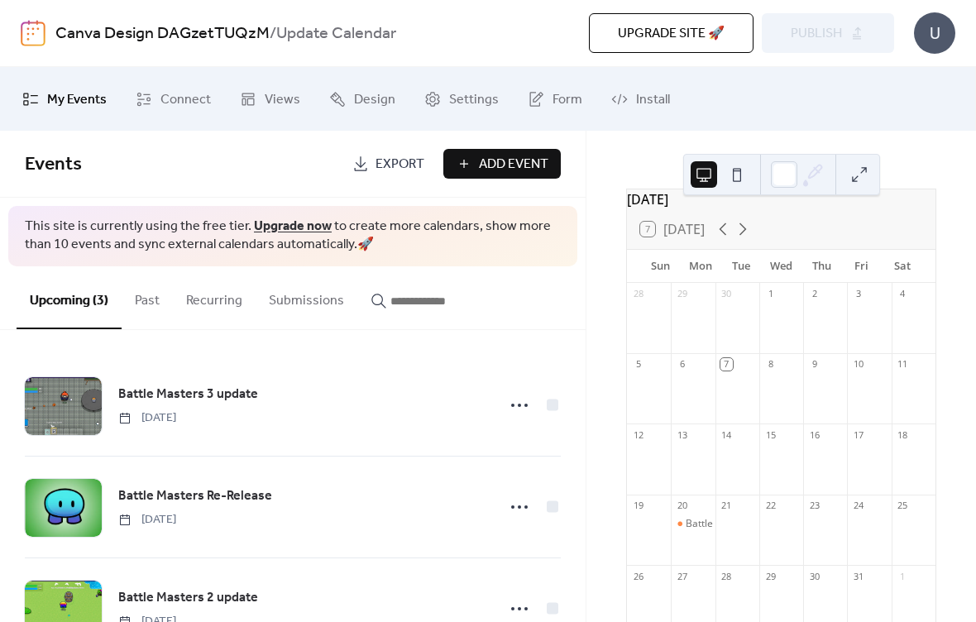
scroll to position [29, 0]
click at [753, 230] on icon at bounding box center [743, 230] width 20 height 20
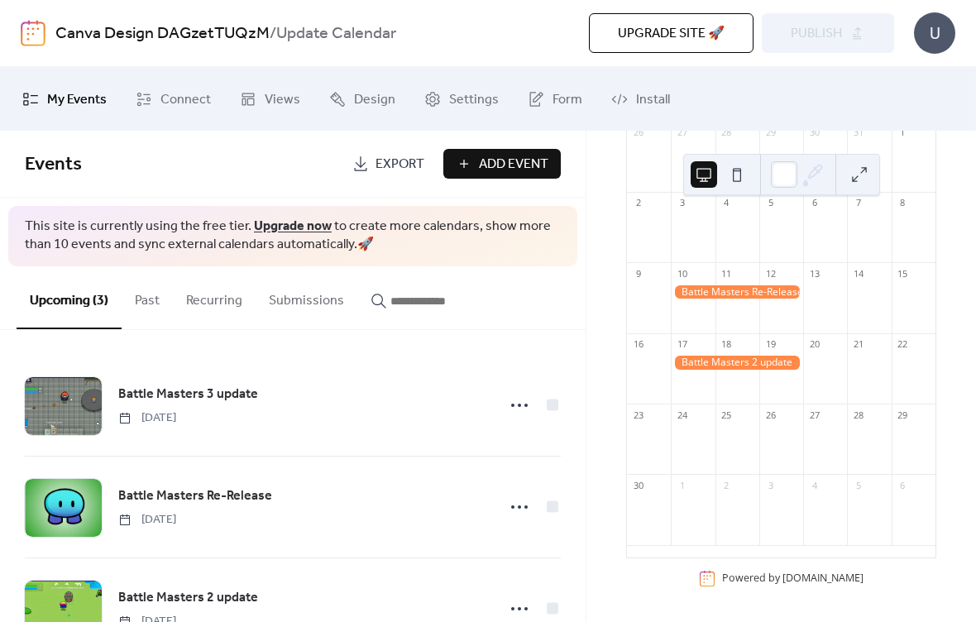
click at [742, 172] on button at bounding box center [737, 174] width 26 height 26
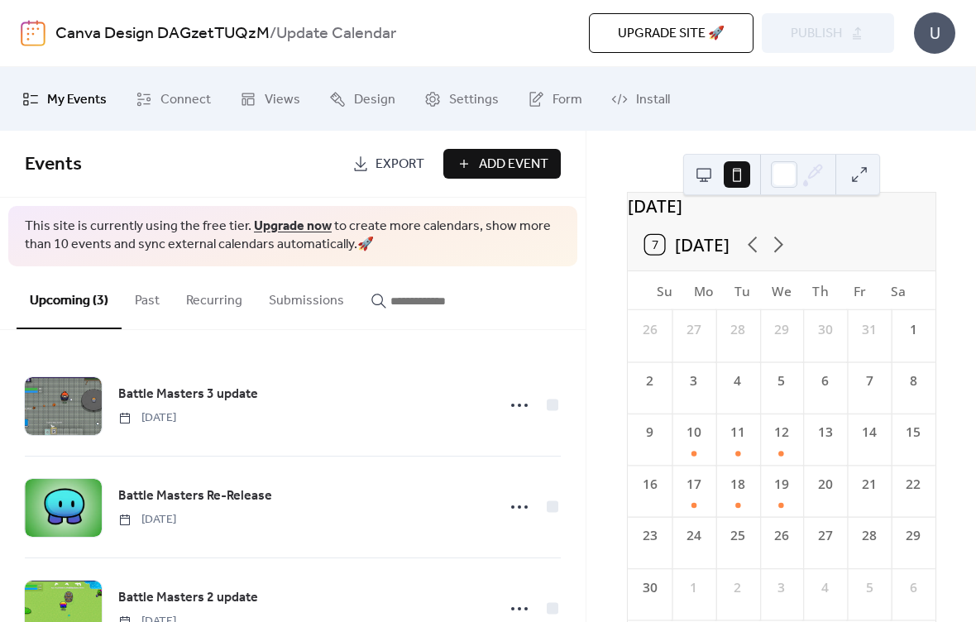
scroll to position [22, 0]
click at [786, 261] on icon at bounding box center [778, 249] width 26 height 26
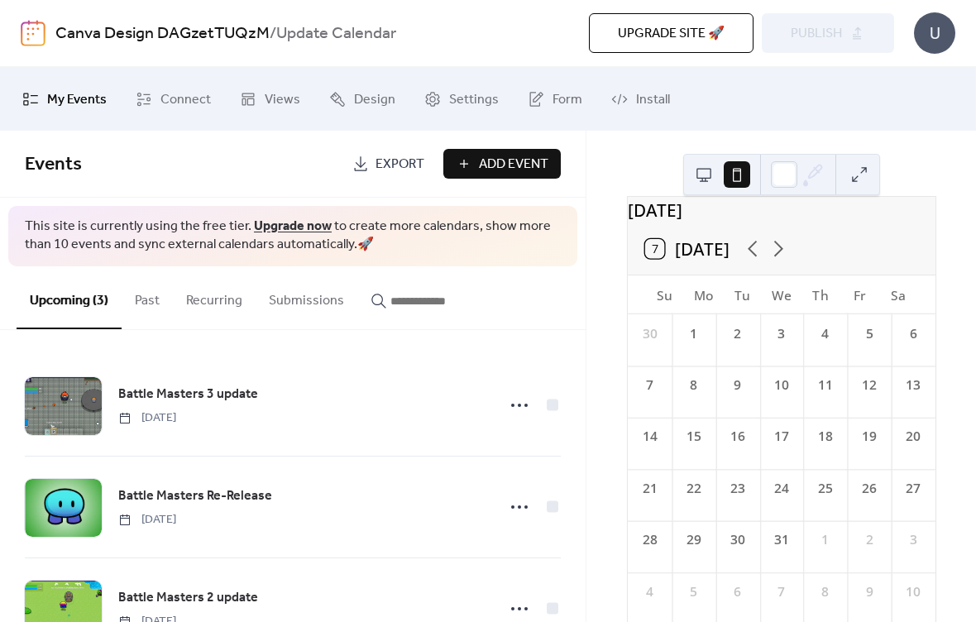
click at [701, 343] on div "1" at bounding box center [693, 333] width 19 height 19
click at [698, 343] on div "1" at bounding box center [693, 333] width 19 height 19
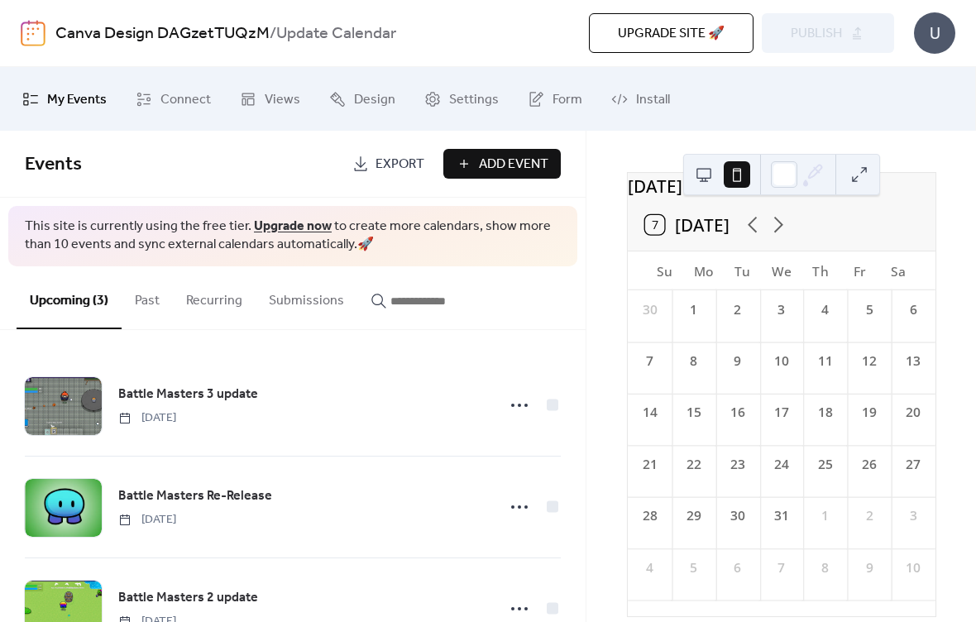
scroll to position [44, 0]
click at [703, 322] on div "1" at bounding box center [693, 312] width 19 height 19
click at [470, 166] on button "Add Event" at bounding box center [501, 164] width 117 height 30
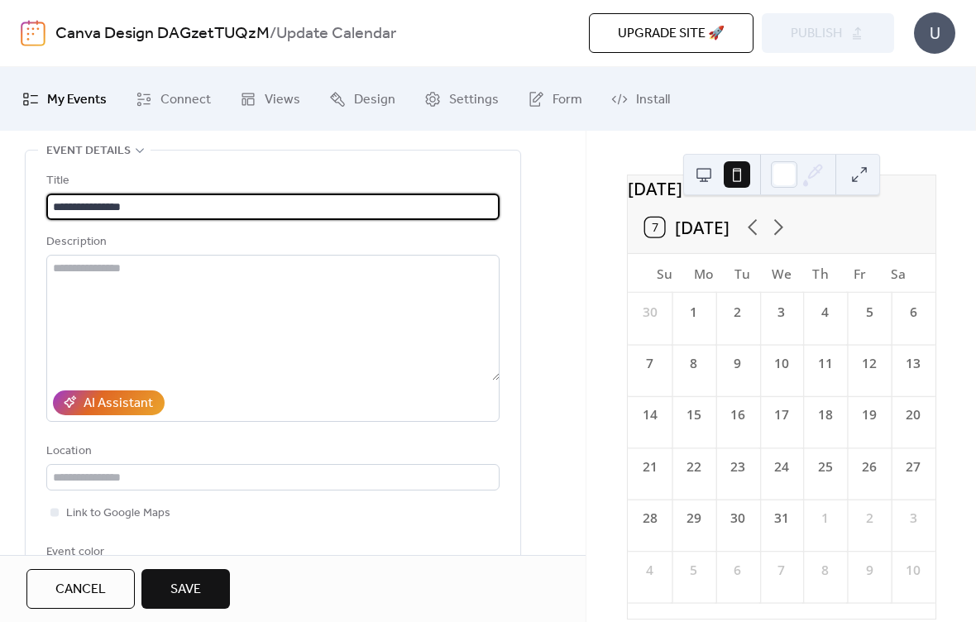
scroll to position [72, 0]
type input "**********"
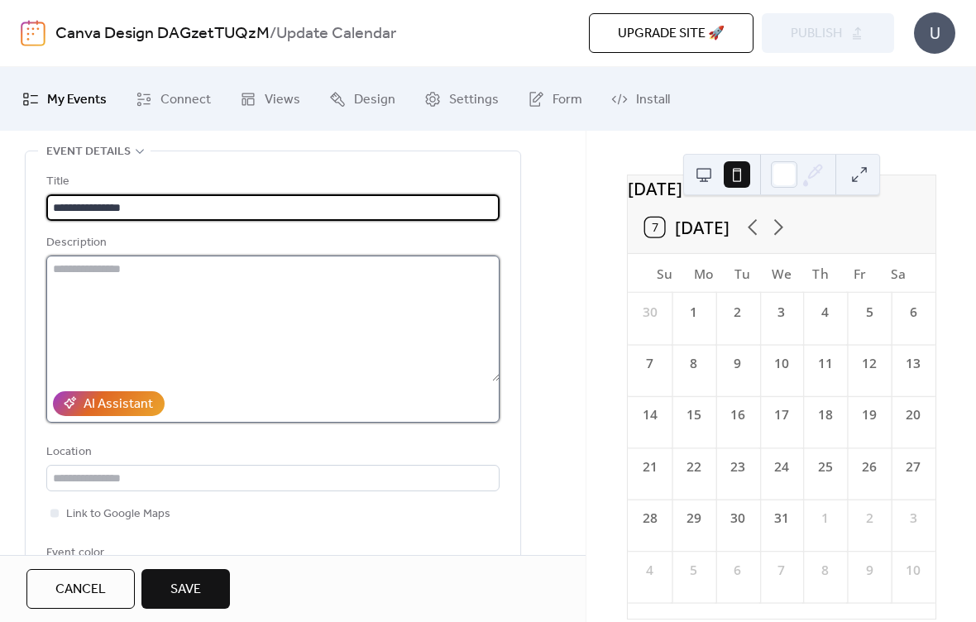
click at [377, 371] on textarea at bounding box center [272, 319] width 453 height 126
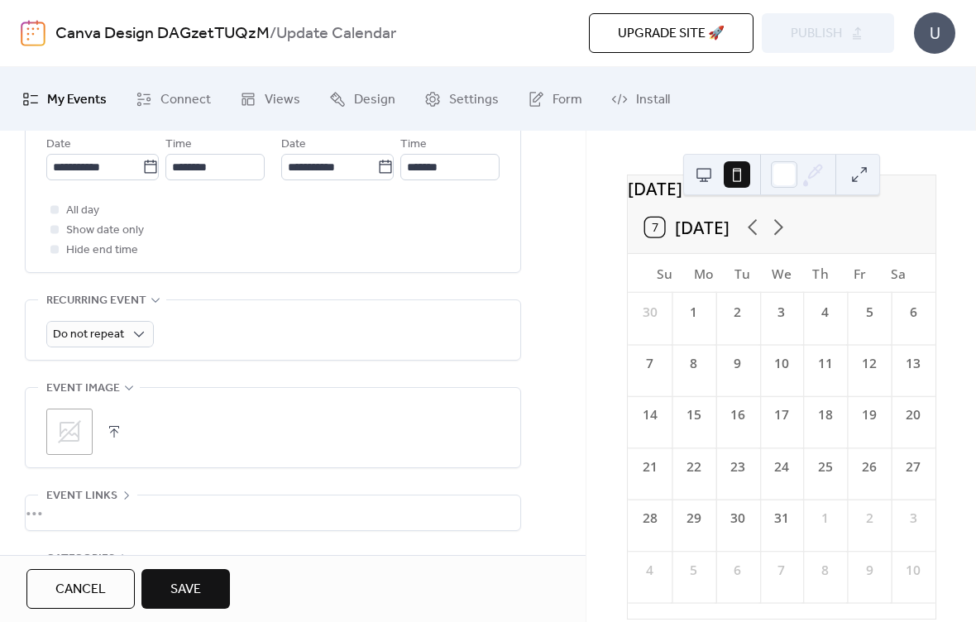
scroll to position [613, 0]
type textarea "**********"
click at [67, 434] on icon at bounding box center [69, 432] width 23 height 23
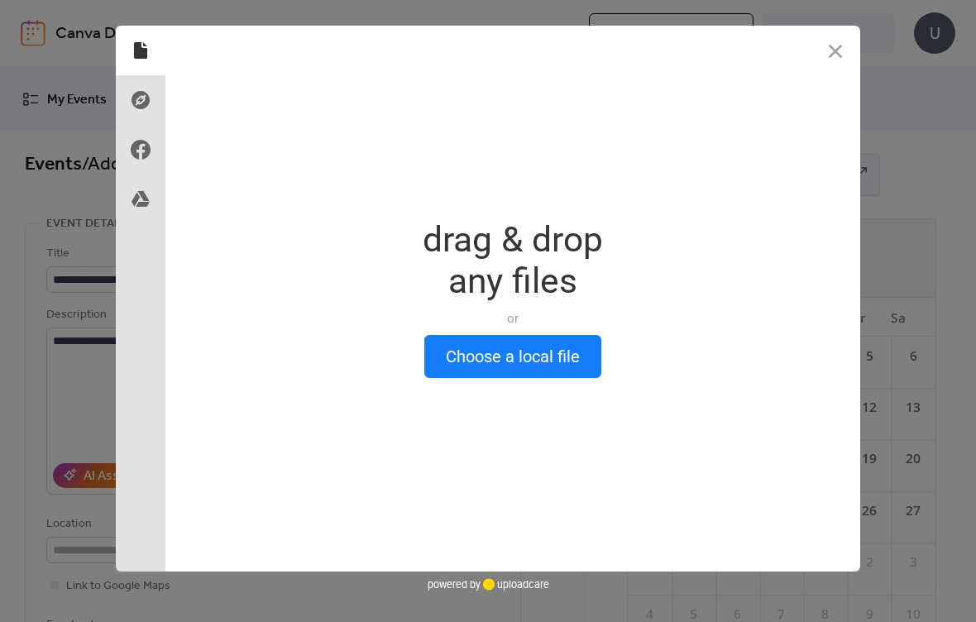
scroll to position [0, 0]
click at [531, 357] on button "Choose a local file" at bounding box center [512, 356] width 177 height 43
click at [490, 361] on button "Choose a local file" at bounding box center [512, 356] width 177 height 43
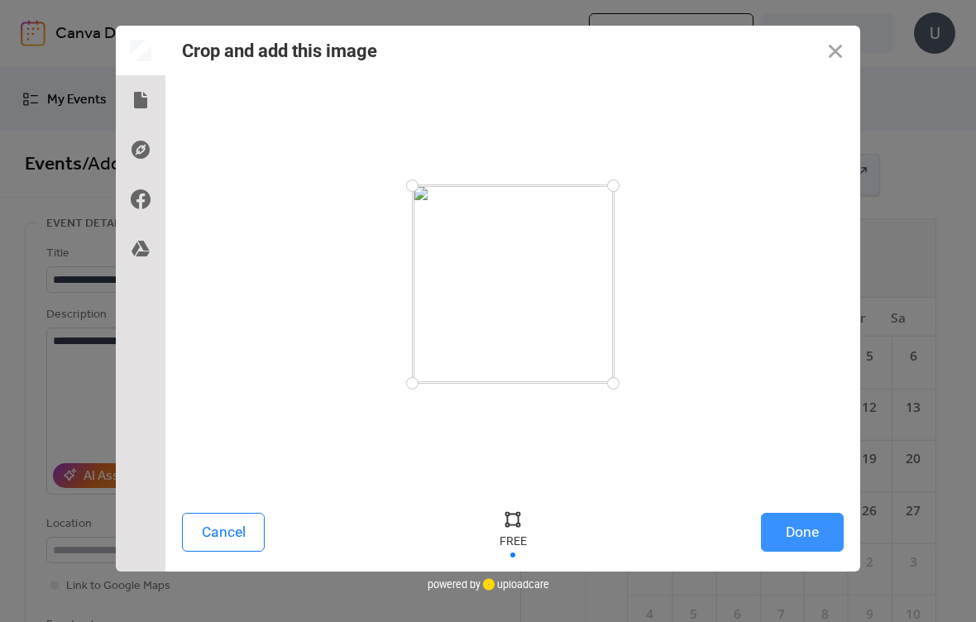
click at [791, 533] on button "Done" at bounding box center [802, 532] width 83 height 39
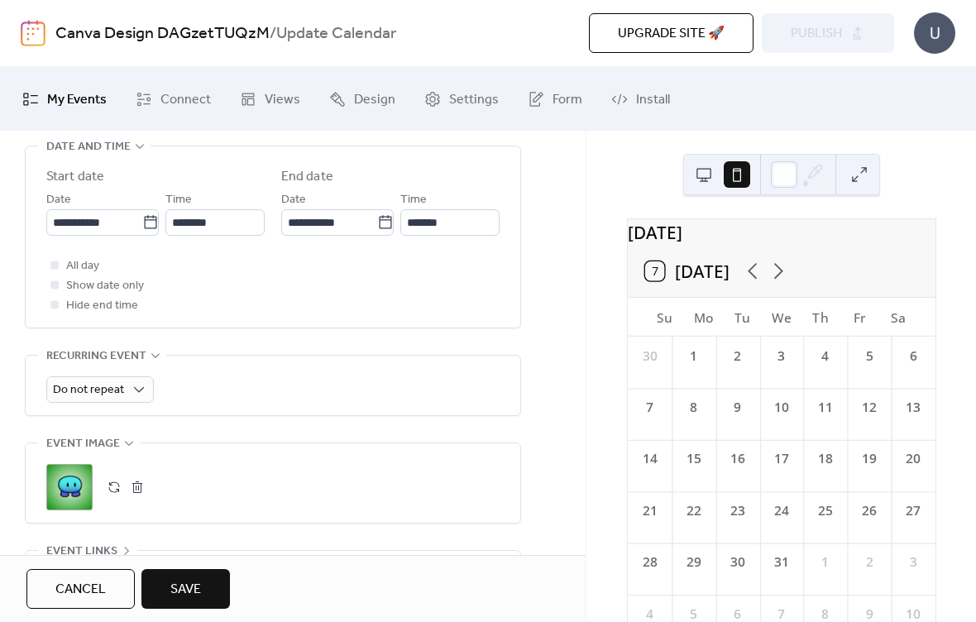
scroll to position [557, 0]
click at [129, 289] on span "Show date only" at bounding box center [105, 288] width 78 height 20
click at [93, 296] on span "Show date only" at bounding box center [105, 288] width 78 height 20
click at [464, 227] on input "*******" at bounding box center [449, 224] width 99 height 26
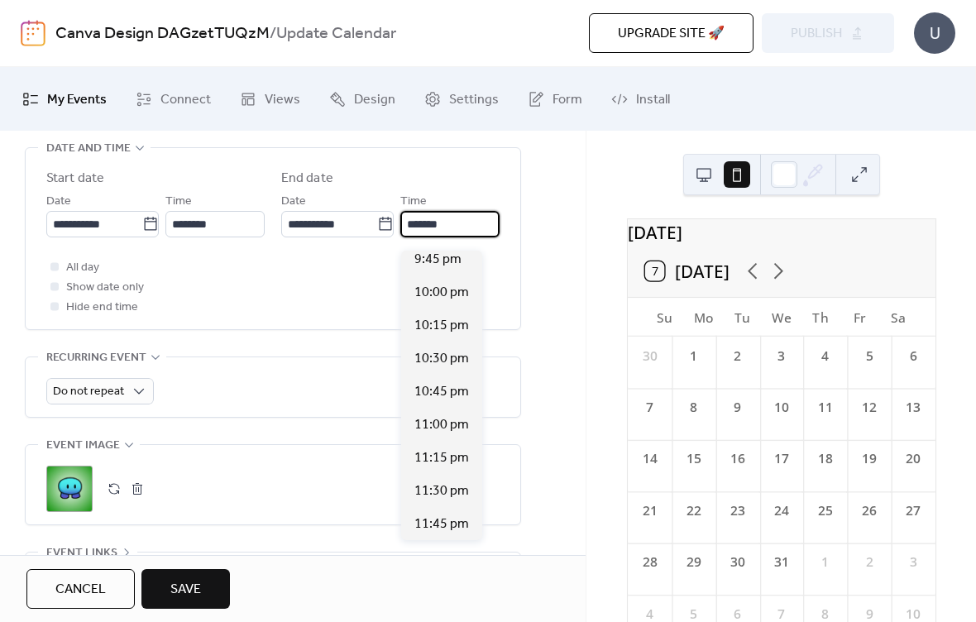
scroll to position [1265, 0]
click at [443, 524] on span "11:45 pm" at bounding box center [441, 524] width 55 height 20
type input "********"
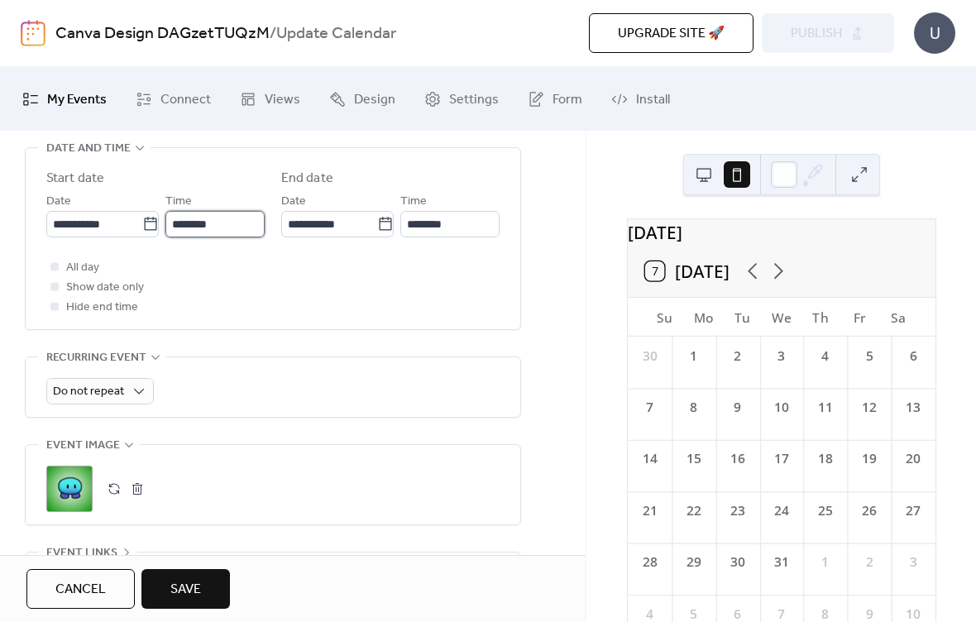
click at [221, 228] on input "********" at bounding box center [214, 224] width 99 height 26
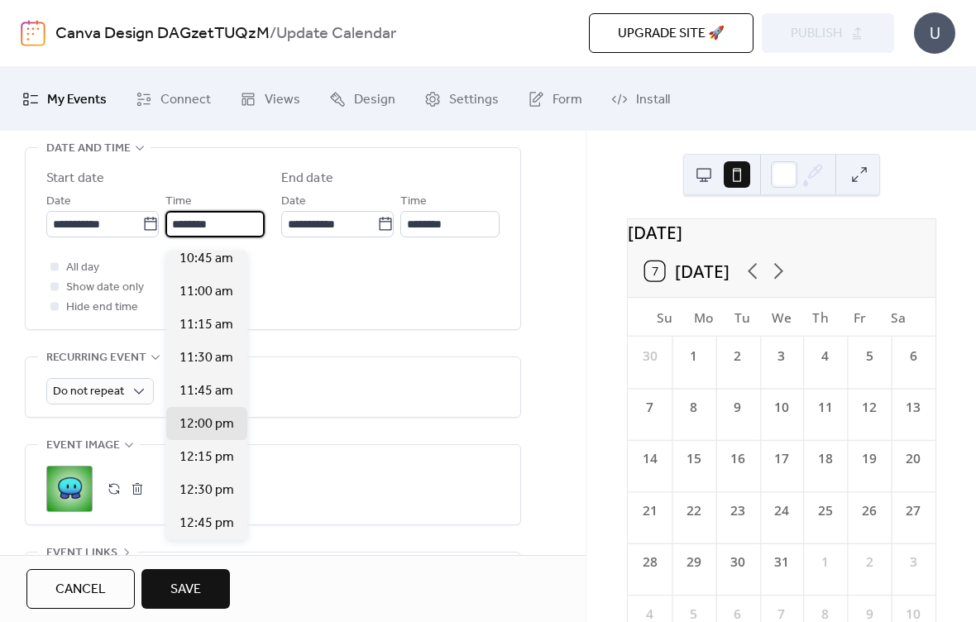
scroll to position [1485, 0]
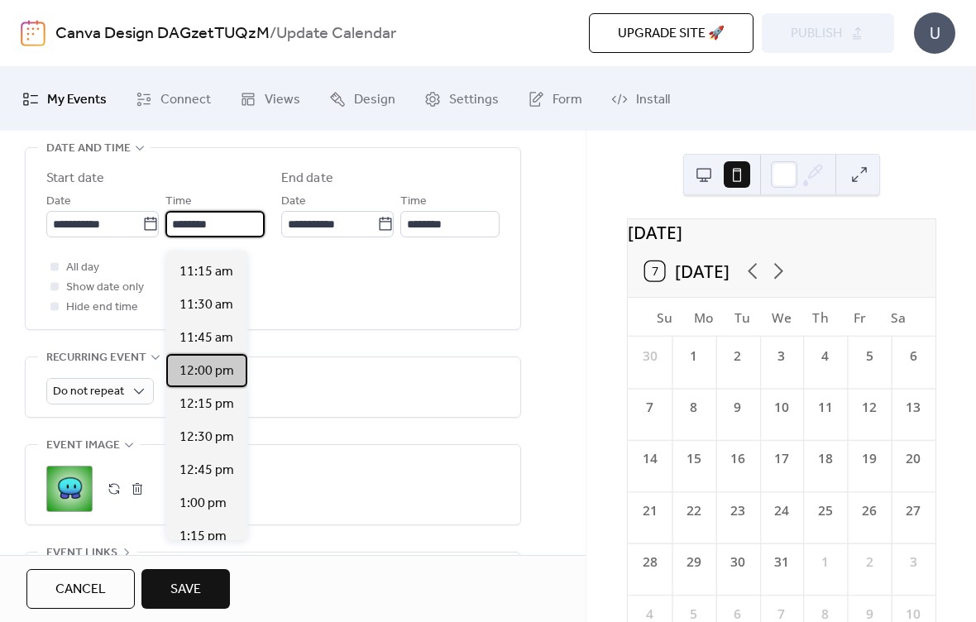
click at [217, 371] on span "12:00 pm" at bounding box center [206, 371] width 55 height 20
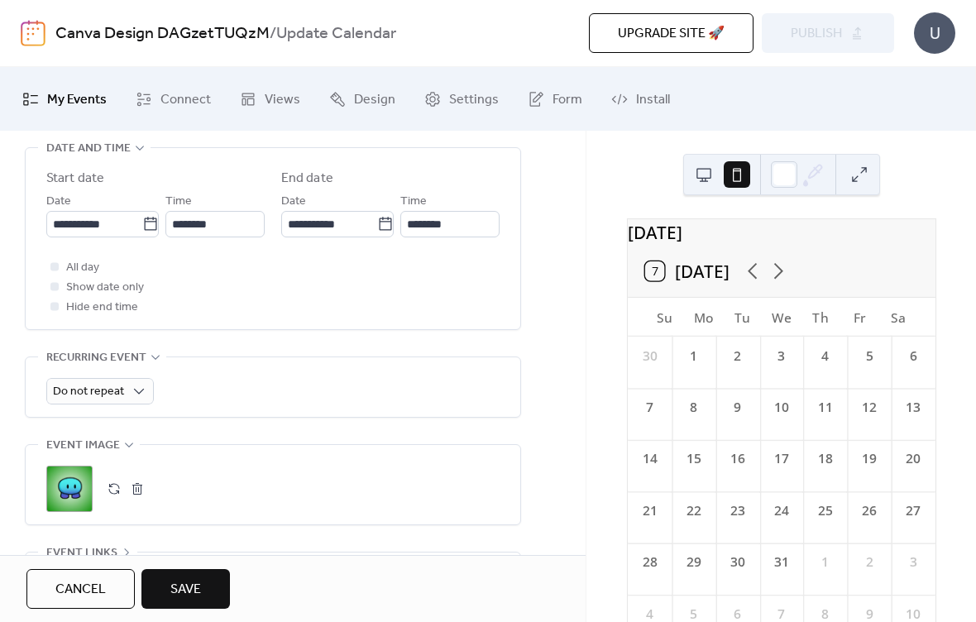
click at [485, 352] on div "**********" at bounding box center [273, 190] width 496 height 1048
click at [490, 225] on input "********" at bounding box center [449, 224] width 99 height 26
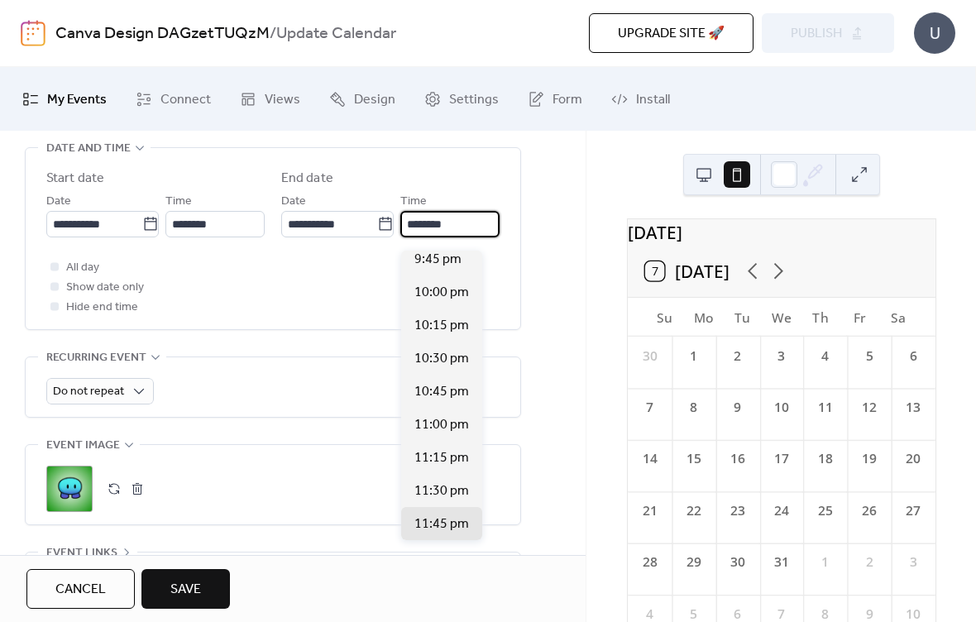
scroll to position [1265, 0]
click at [447, 524] on span "11:45 pm" at bounding box center [441, 524] width 55 height 20
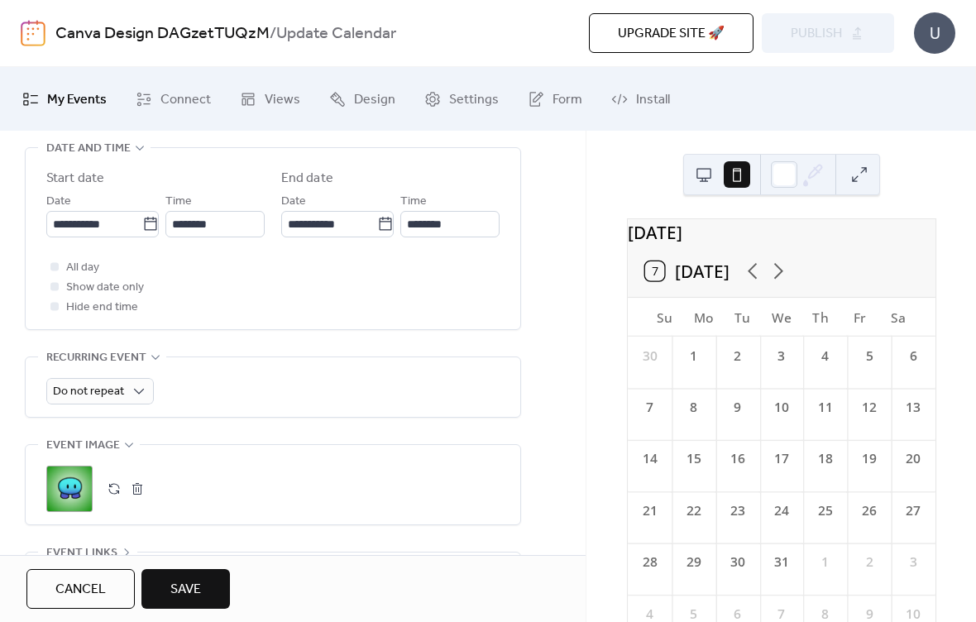
click at [548, 342] on div "**********" at bounding box center [293, 199] width 586 height 1066
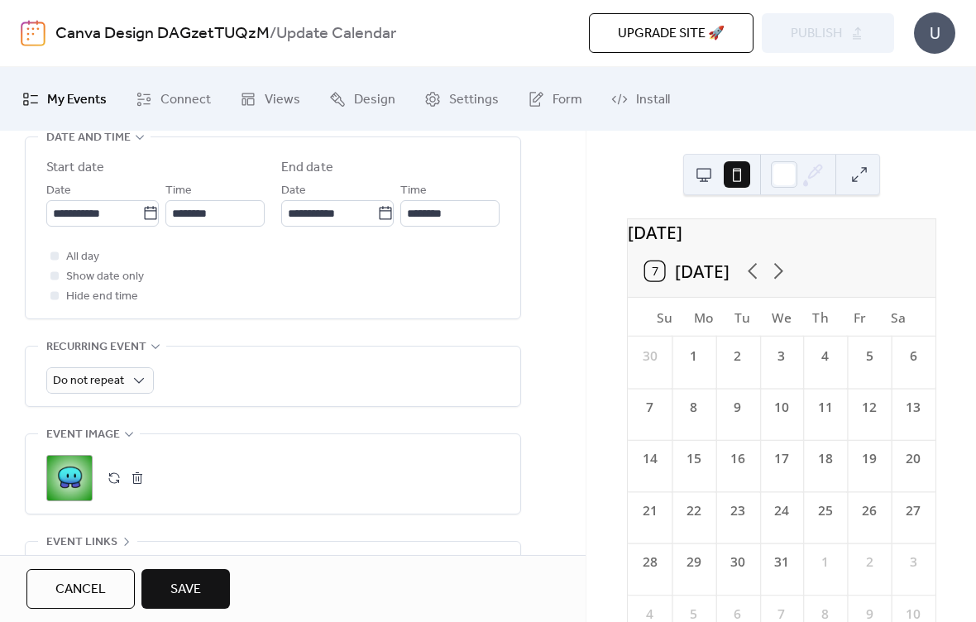
scroll to position [568, 0]
click at [74, 222] on input "**********" at bounding box center [94, 212] width 96 height 26
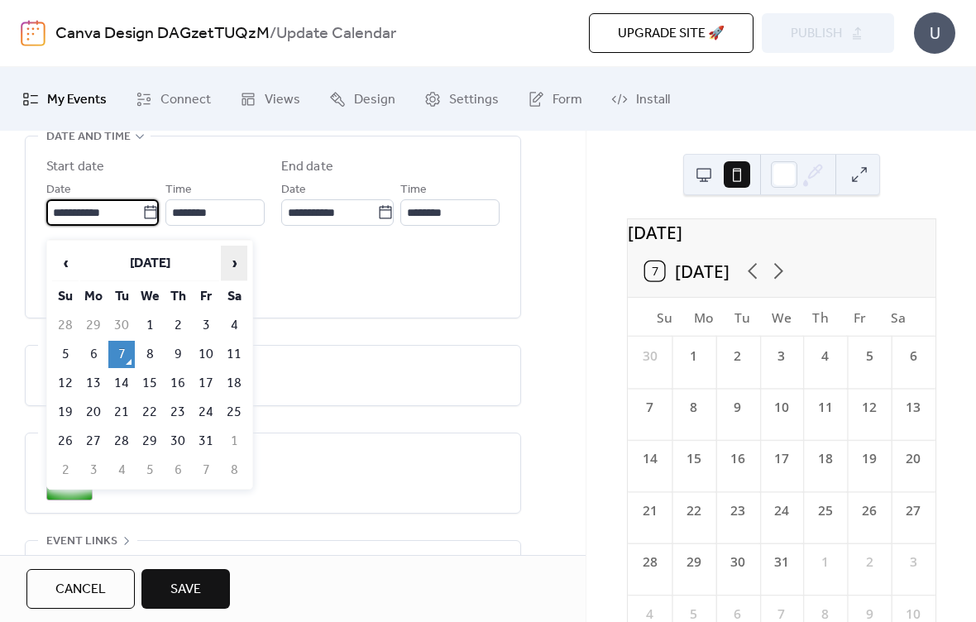
click at [237, 266] on span "›" at bounding box center [234, 262] width 25 height 33
click at [237, 265] on span "›" at bounding box center [234, 262] width 25 height 33
click at [94, 329] on td "1" at bounding box center [93, 325] width 26 height 27
type input "**********"
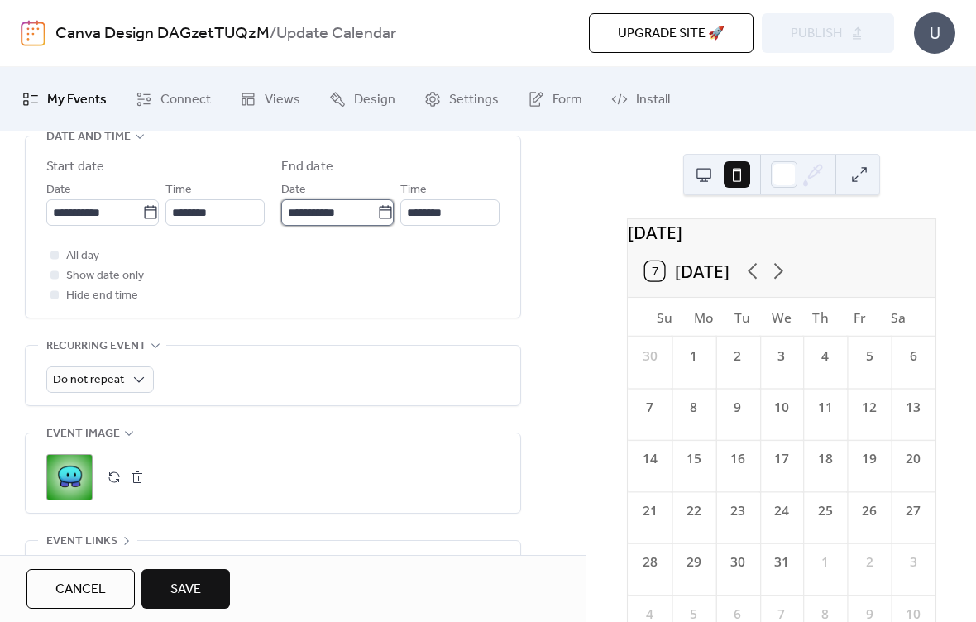
click at [323, 218] on input "**********" at bounding box center [329, 212] width 96 height 26
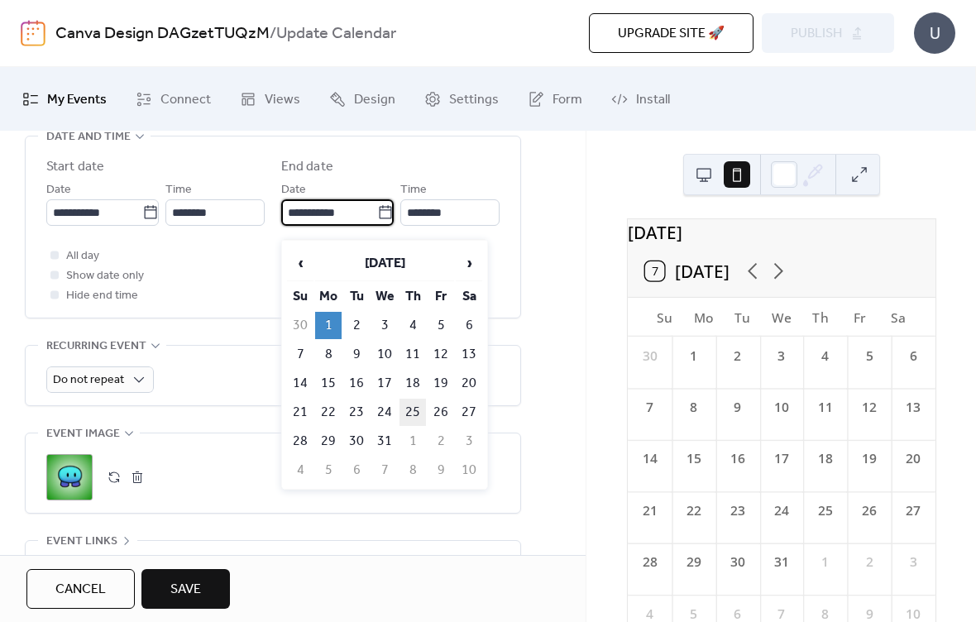
click at [417, 411] on td "25" at bounding box center [412, 412] width 26 height 27
type input "**********"
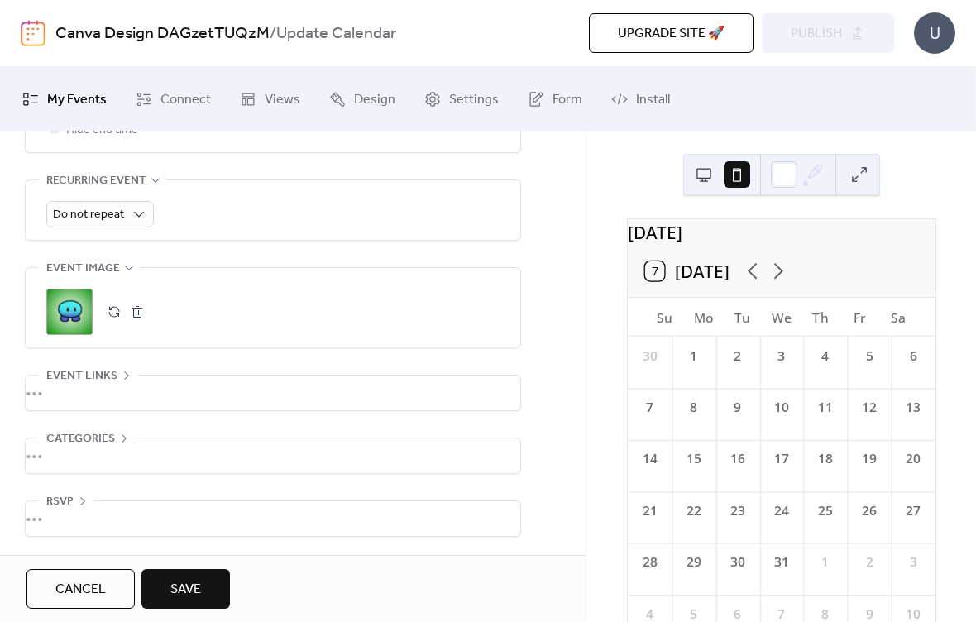
scroll to position [747, 0]
click at [191, 584] on span "Save" at bounding box center [185, 590] width 31 height 20
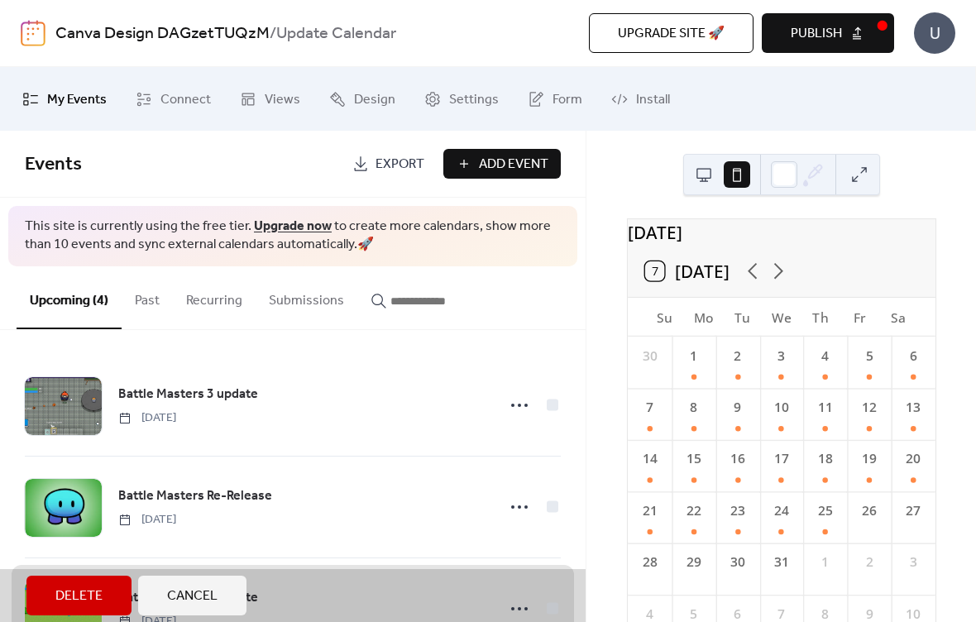
click at [212, 599] on span "Cancel" at bounding box center [192, 596] width 50 height 20
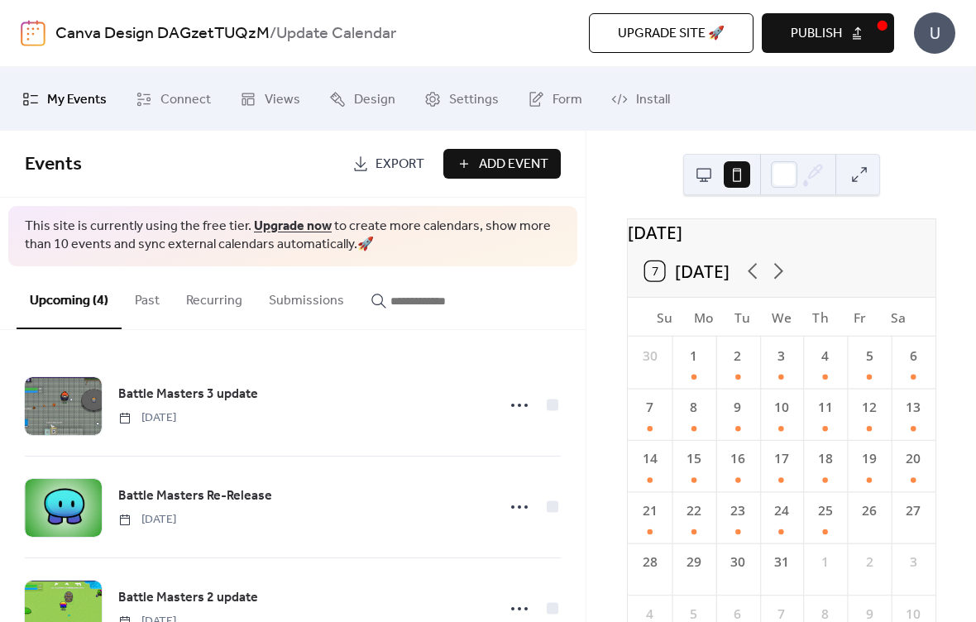
click at [27, 45] on img at bounding box center [33, 33] width 25 height 26
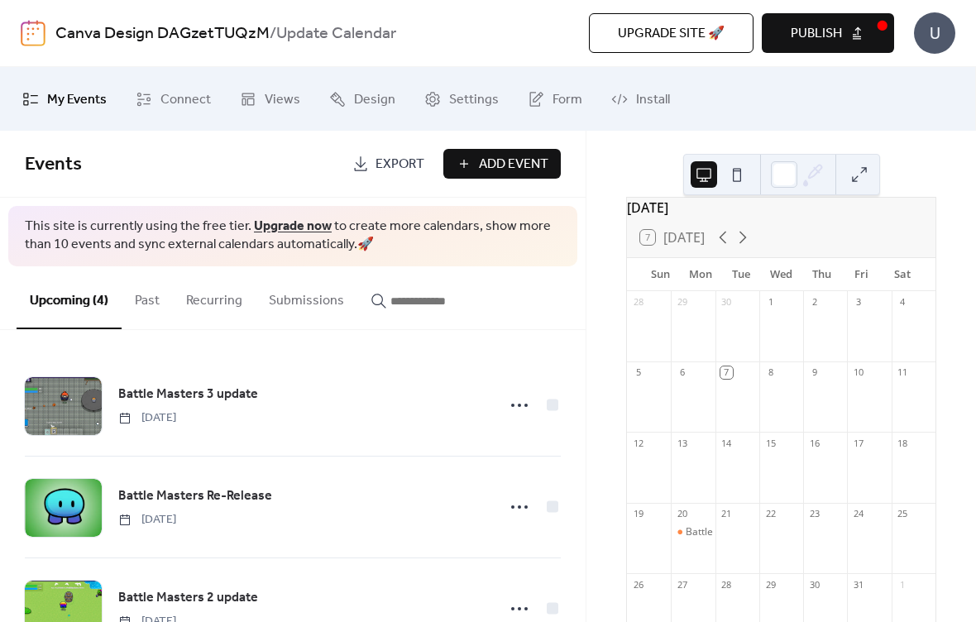
scroll to position [18, 0]
click at [904, 476] on div at bounding box center [914, 479] width 44 height 42
click at [893, 478] on div at bounding box center [914, 479] width 44 height 42
click at [892, 486] on div at bounding box center [914, 479] width 44 height 42
click at [892, 489] on div at bounding box center [914, 479] width 44 height 42
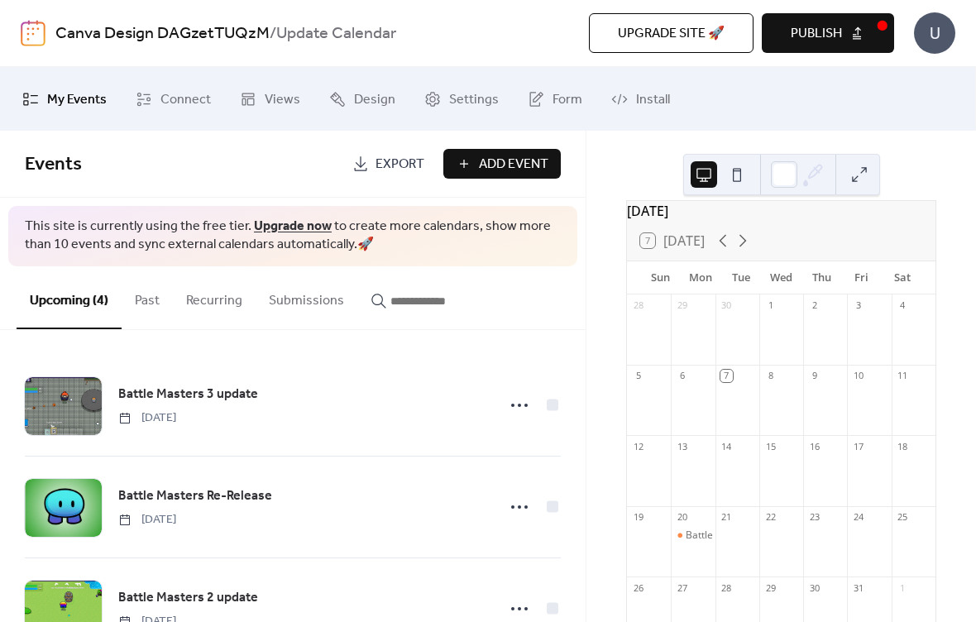
click at [892, 477] on div at bounding box center [914, 479] width 44 height 42
click at [857, 166] on button at bounding box center [859, 174] width 26 height 26
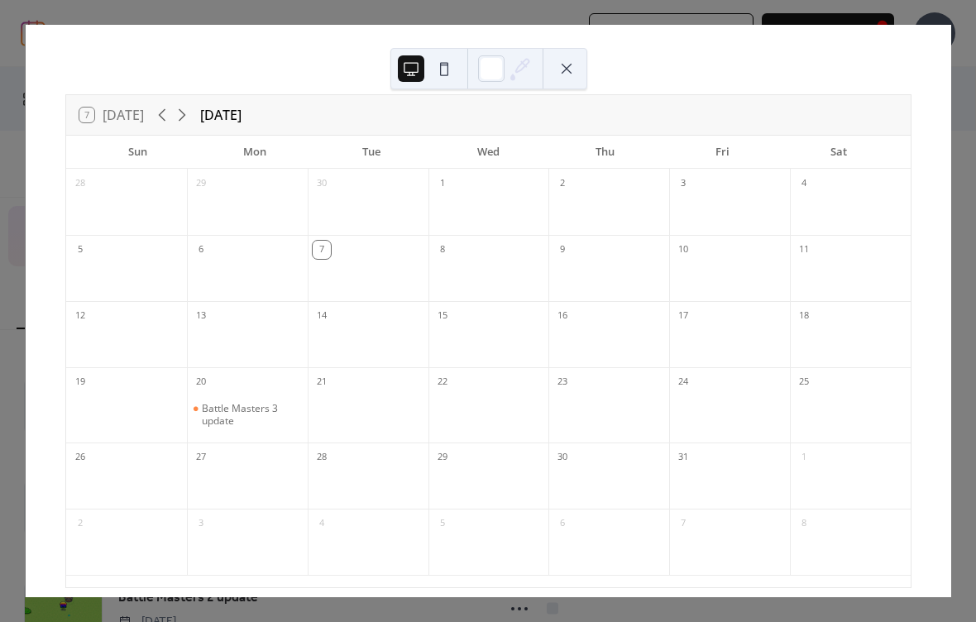
scroll to position [48, 0]
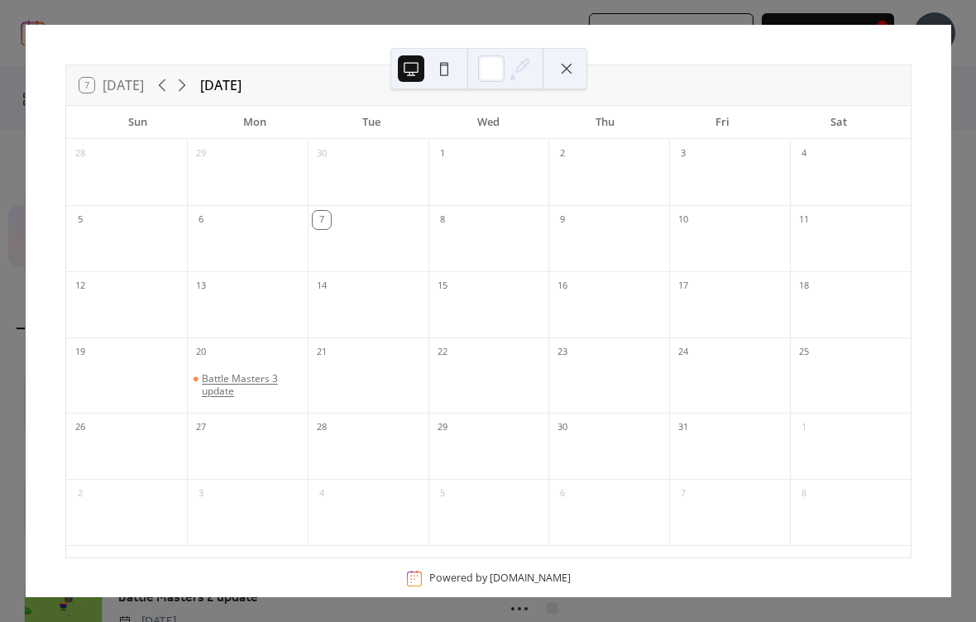
click at [237, 391] on div "Battle Masters 3 update" at bounding box center [251, 385] width 99 height 26
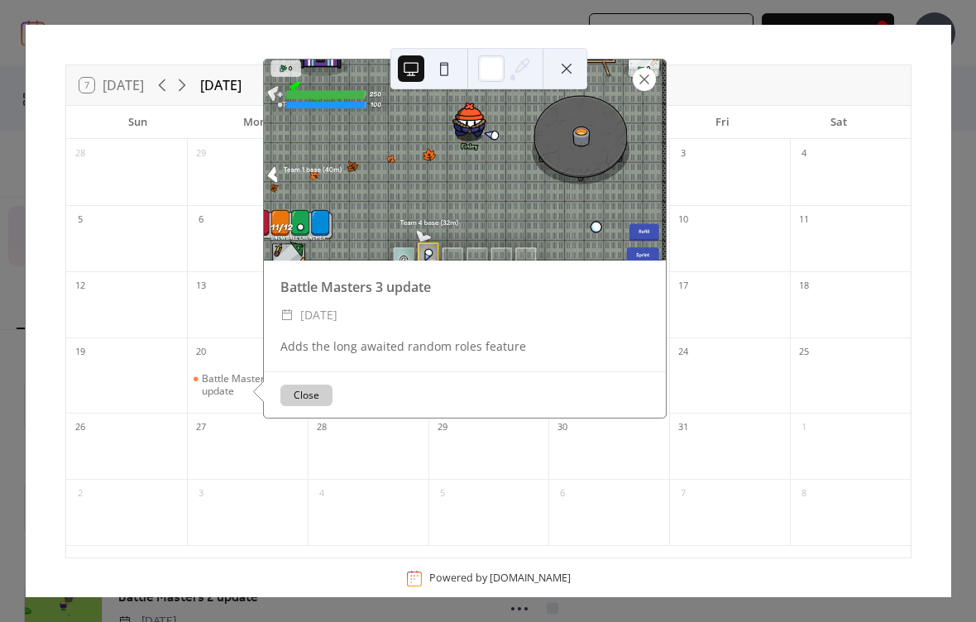
click at [640, 79] on div at bounding box center [644, 79] width 23 height 23
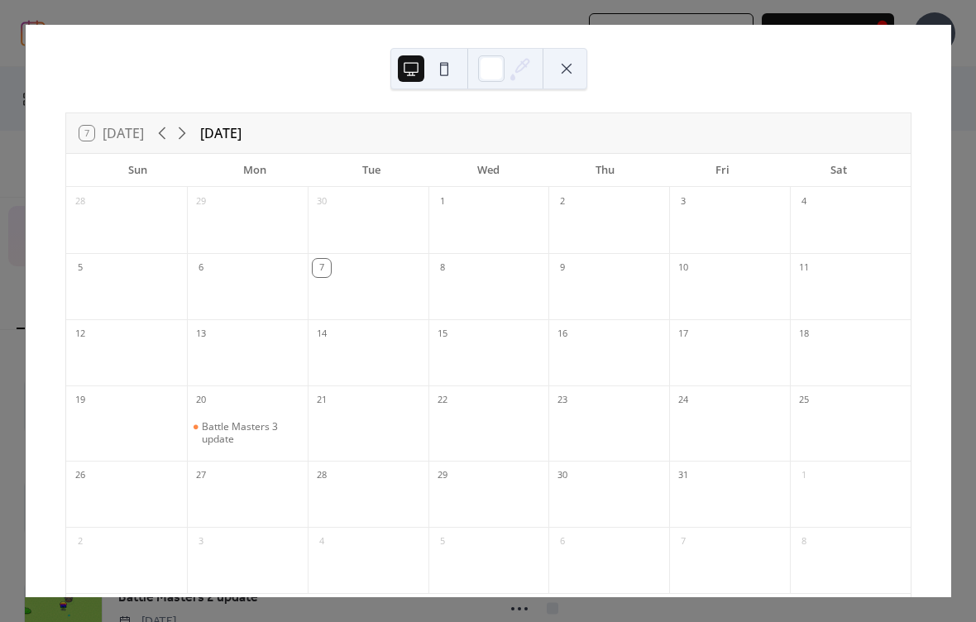
scroll to position [0, 0]
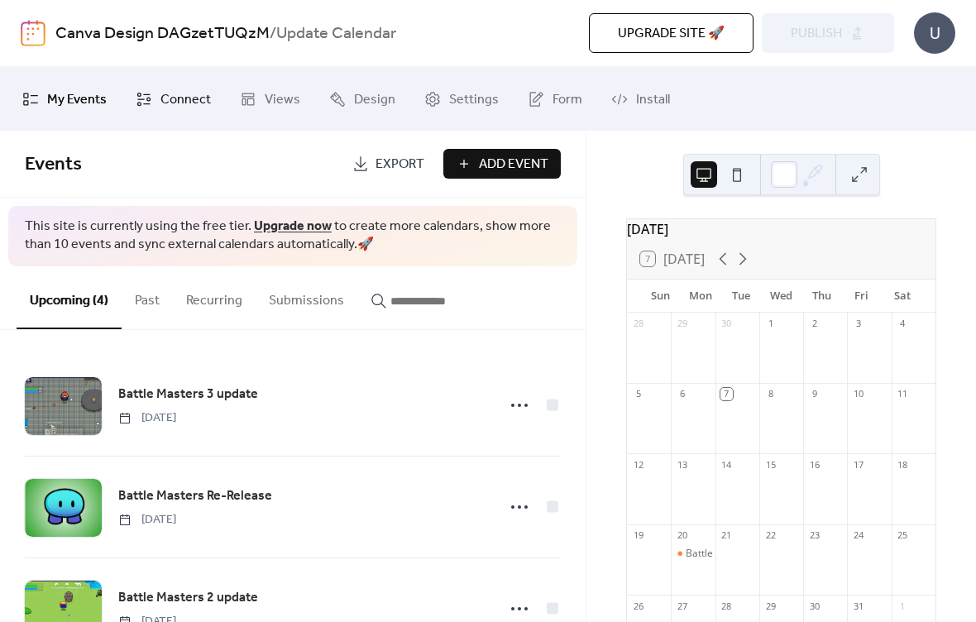
click at [192, 102] on span "Connect" at bounding box center [185, 100] width 50 height 26
click at [83, 102] on span "My Events" at bounding box center [77, 100] width 60 height 26
click at [789, 53] on div "Canva Design DAGzetTUQzM / Update Calendar Upgrade site 🚀 Preview Publish U" at bounding box center [488, 33] width 935 height 66
click at [848, 22] on div "Upgrade site 🚀 Preview Publish" at bounding box center [695, 33] width 397 height 40
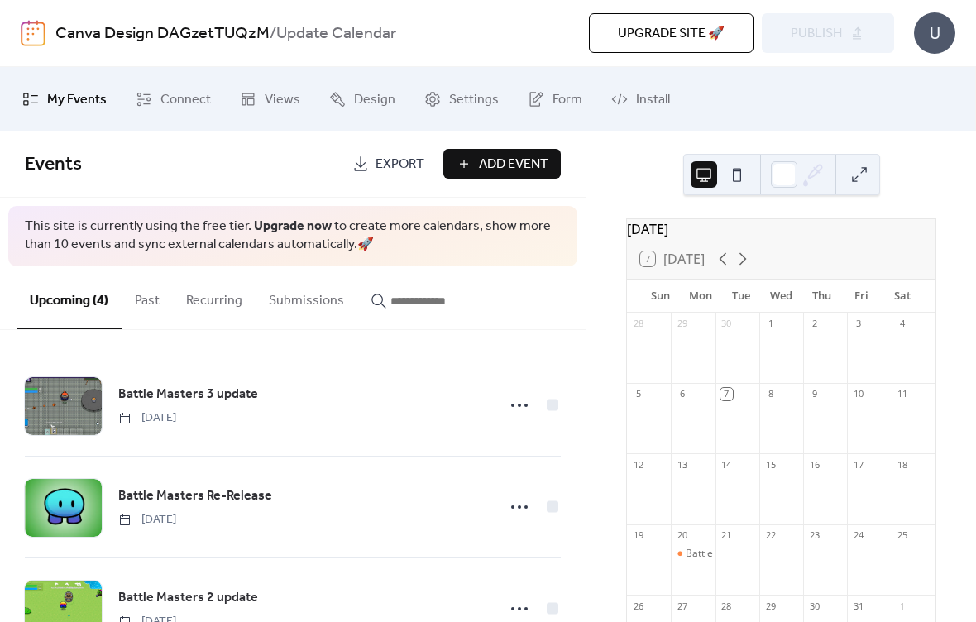
click at [168, 28] on link "Canva Design DAGzetTUQzM" at bounding box center [162, 33] width 214 height 31
click at [835, 53] on div "Canva Design DAGzetTUQzM / Update Calendar Upgrade site 🚀 Preview Publish U" at bounding box center [488, 33] width 935 height 66
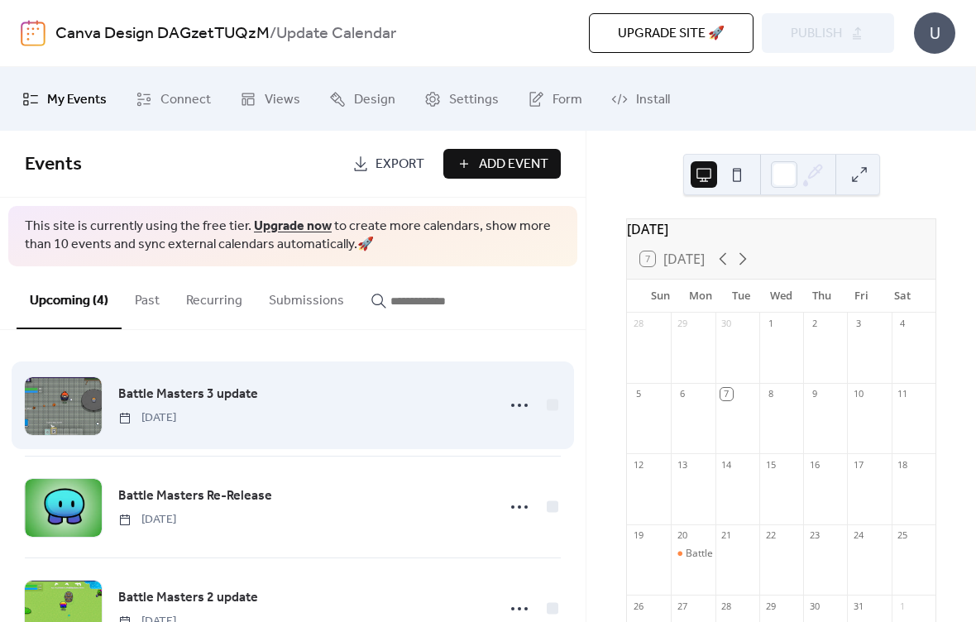
click at [361, 410] on div "Battle Masters 3 update Monday, October 20, 2025" at bounding box center [302, 405] width 368 height 42
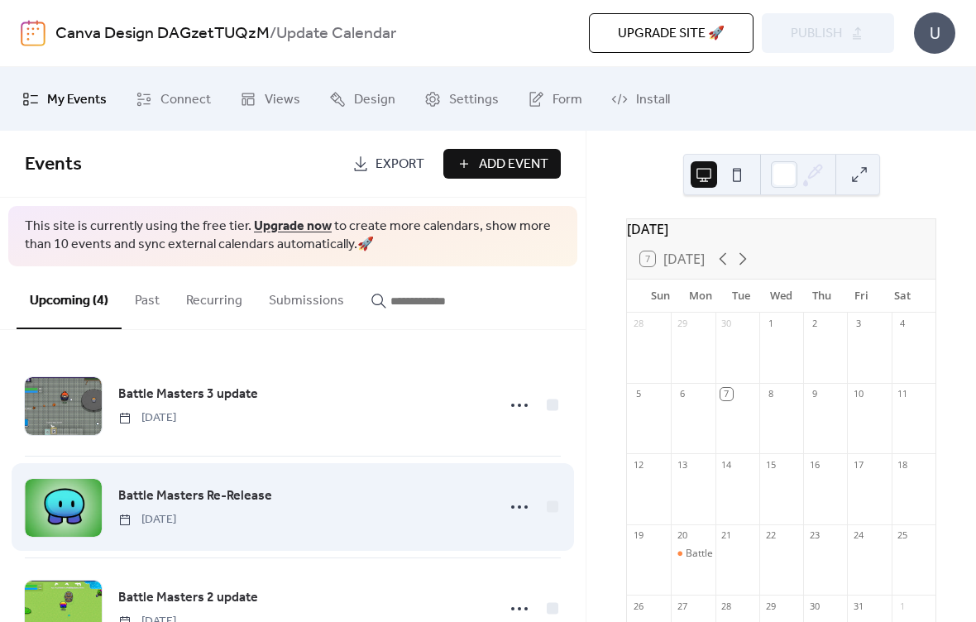
click at [318, 528] on div "Battle Masters Re-Release Monday, November 10, 2025" at bounding box center [302, 507] width 368 height 42
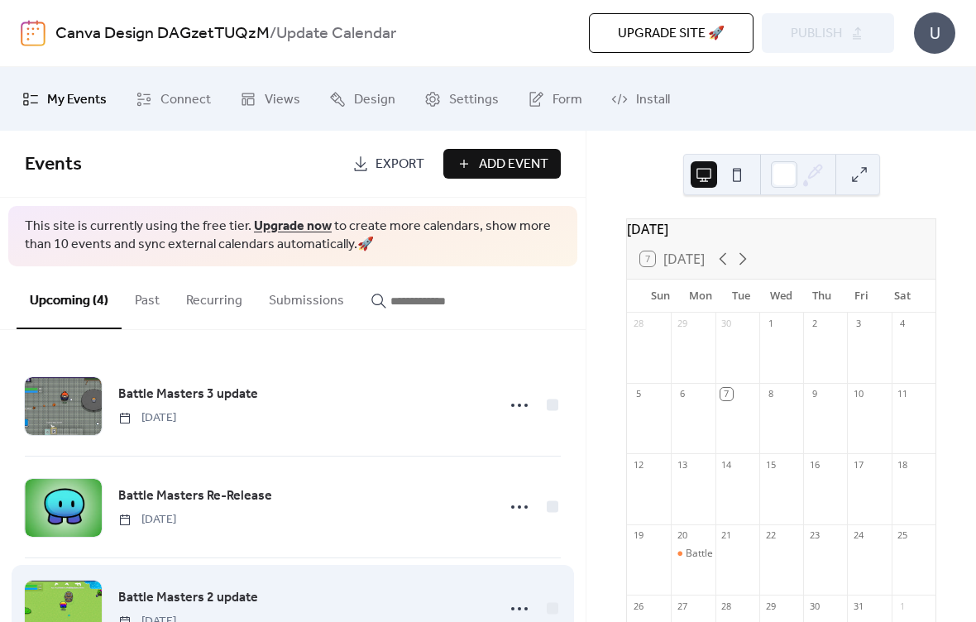
click at [318, 615] on div "Battle Masters 2 update Monday, November 17, 2025" at bounding box center [302, 608] width 368 height 42
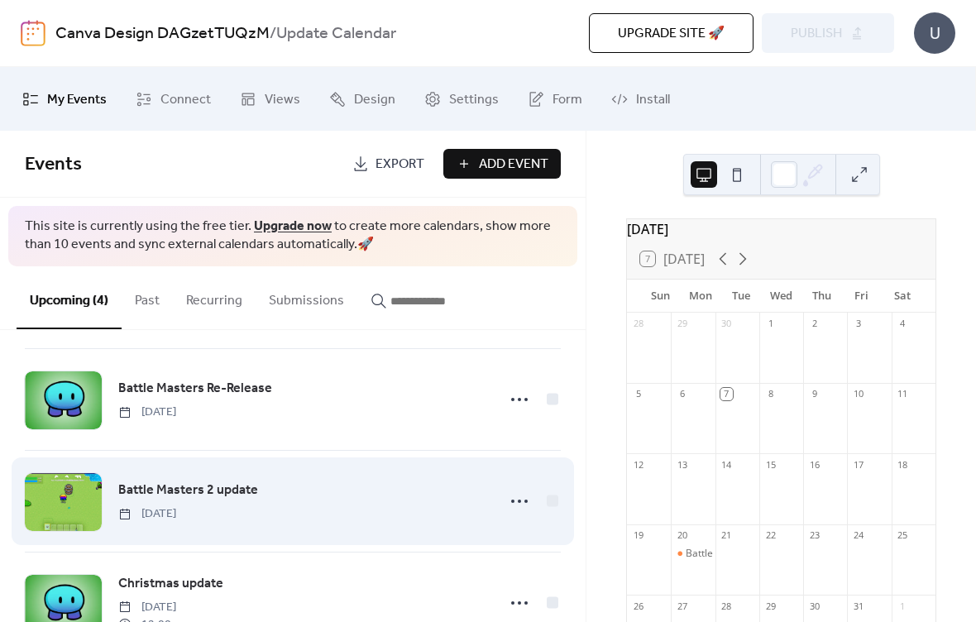
scroll to position [104, 0]
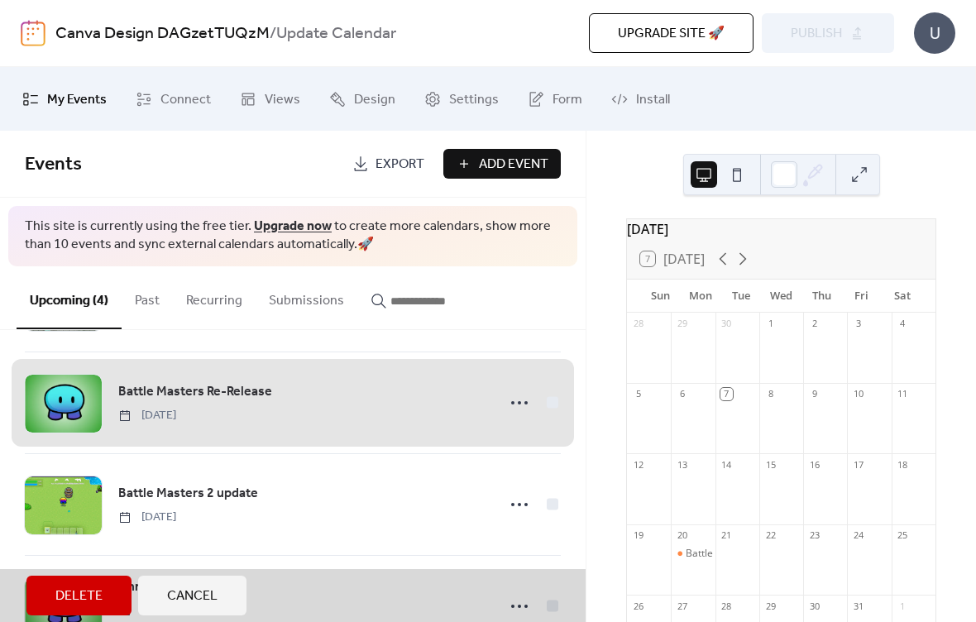
click at [371, 417] on span "Battle Masters Re-Release Monday, November 10, 2025" at bounding box center [293, 402] width 536 height 101
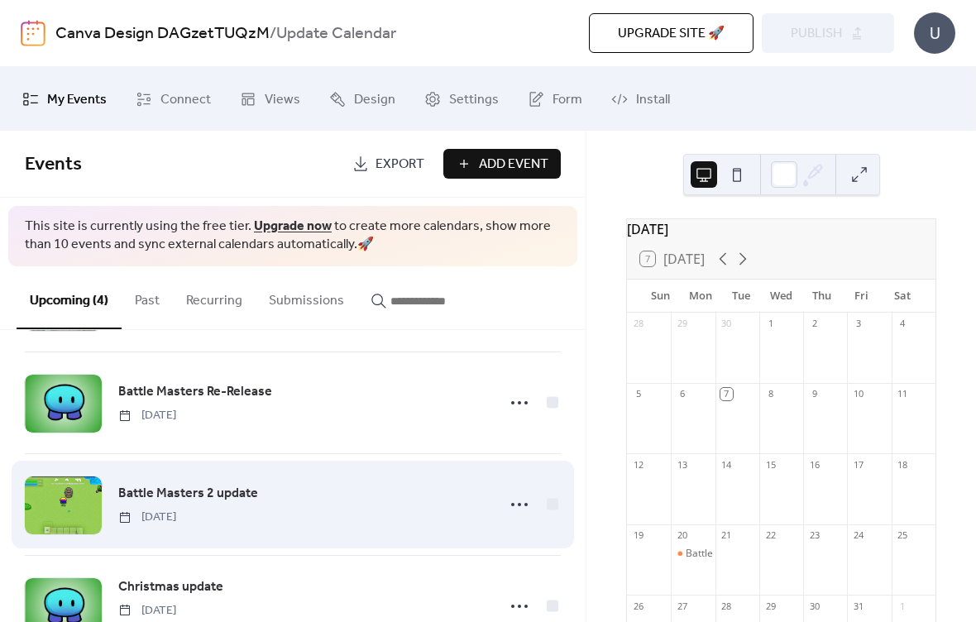
click at [333, 490] on div "Battle Masters 2 update Monday, November 17, 2025" at bounding box center [302, 504] width 368 height 42
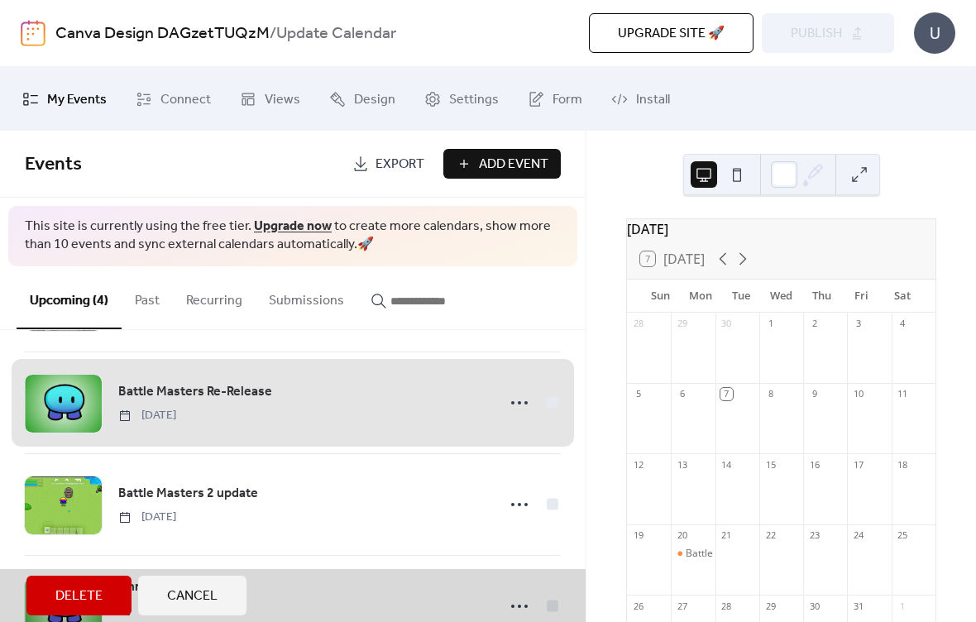
click at [380, 414] on span "Battle Masters Re-Release Monday, November 10, 2025" at bounding box center [293, 402] width 536 height 101
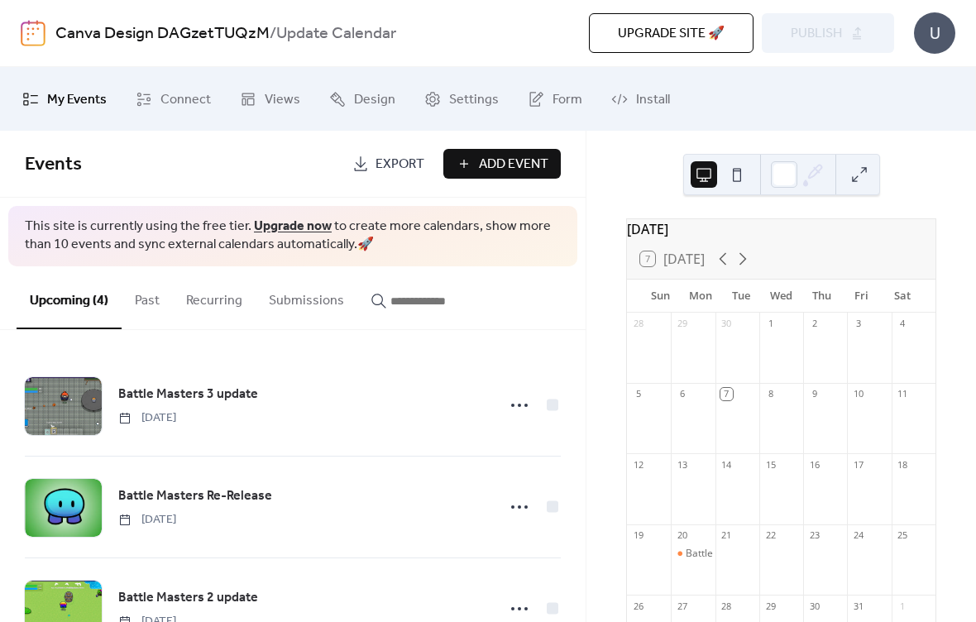
scroll to position [0, 0]
click at [642, 89] on span "Install" at bounding box center [653, 100] width 34 height 26
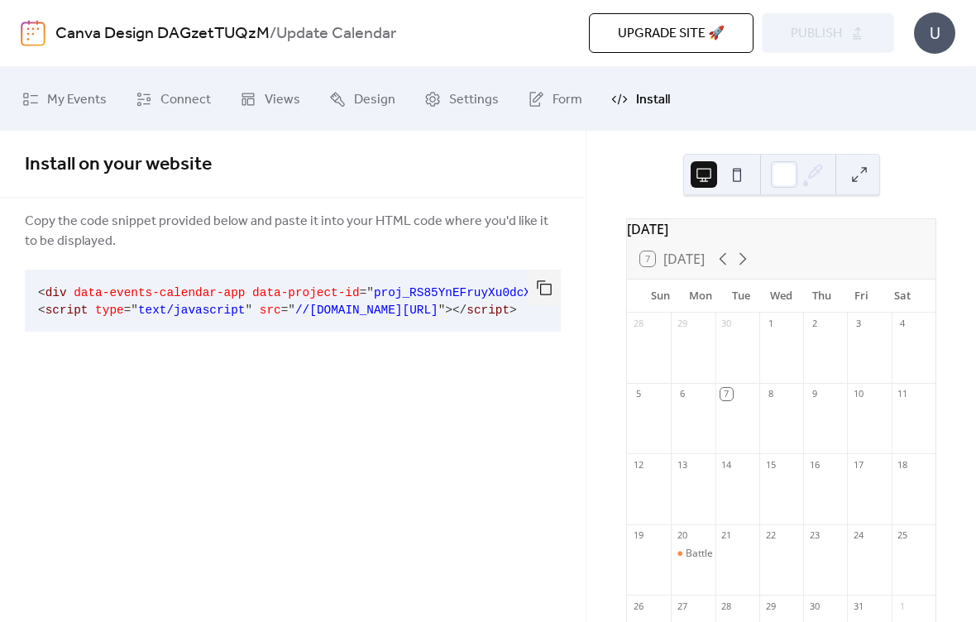
click at [64, 275] on pre "< div data-events-calendar-app data-project-id = " proj_RS85YnEFruyXu0dcXLfNR "…" at bounding box center [280, 301] width 510 height 62
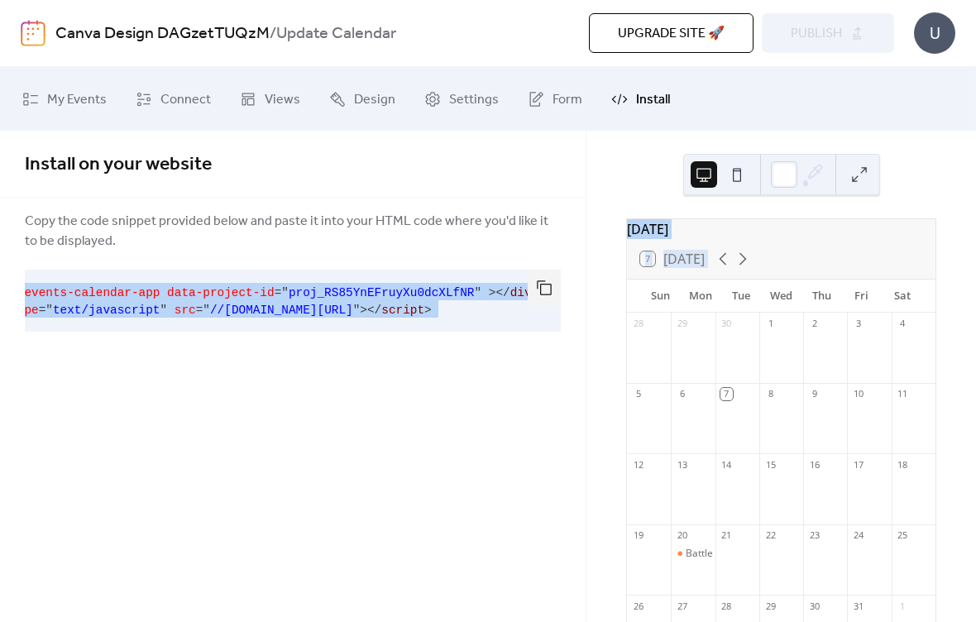
scroll to position [0, 103]
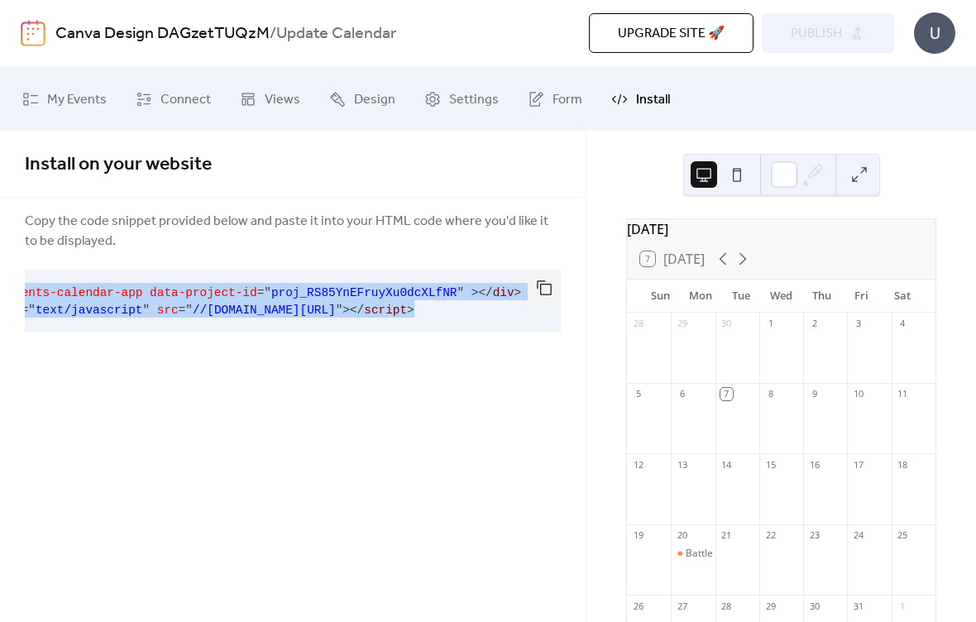
click at [390, 476] on div "Install on your website Copy the code snippet provided below and paste it into …" at bounding box center [293, 376] width 586 height 491
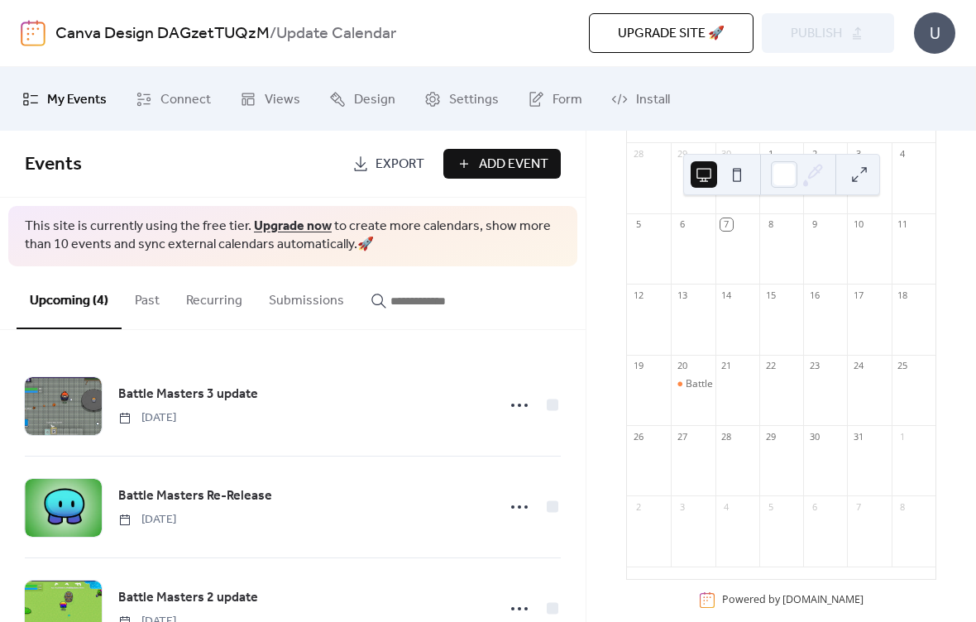
scroll to position [166, 0]
